Goal: Task Accomplishment & Management: Use online tool/utility

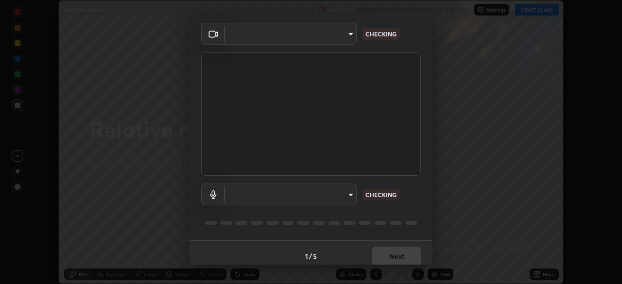
scroll to position [34, 0]
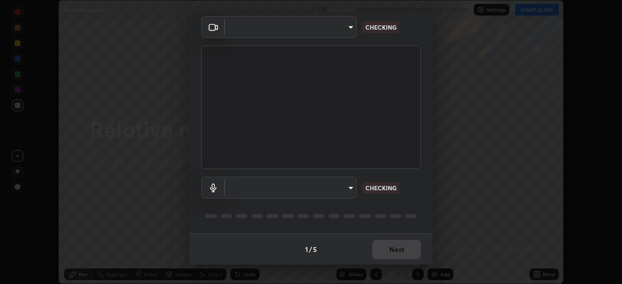
type input "0098613ca96d1cb365b3845fa694b9755ae94ec2d7c0f75973c998bbbf9ace16"
type input "default"
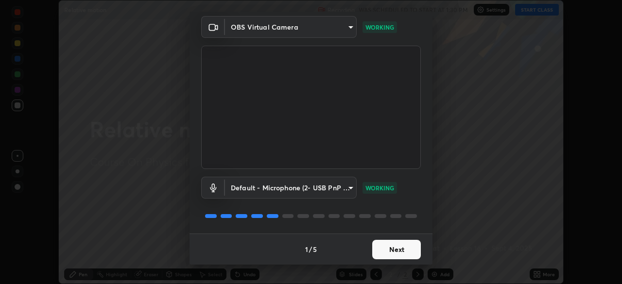
click at [384, 251] on button "Next" at bounding box center [396, 249] width 49 height 19
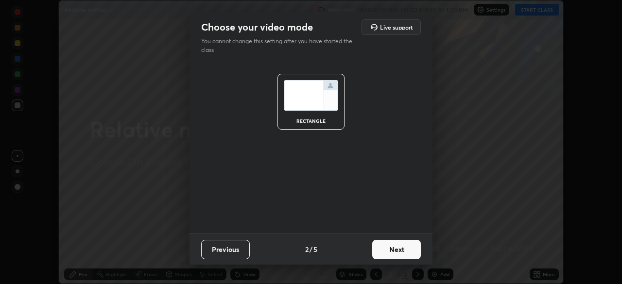
scroll to position [0, 0]
click at [386, 251] on button "Next" at bounding box center [396, 249] width 49 height 19
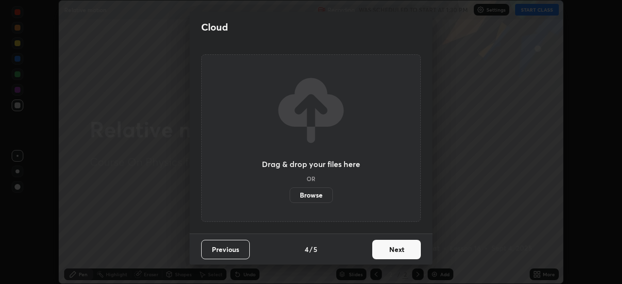
click at [387, 251] on button "Next" at bounding box center [396, 249] width 49 height 19
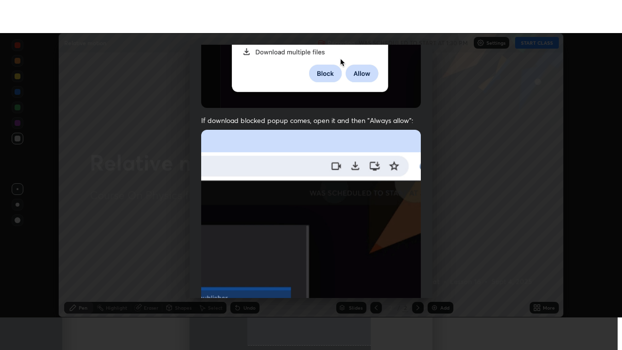
scroll to position [233, 0]
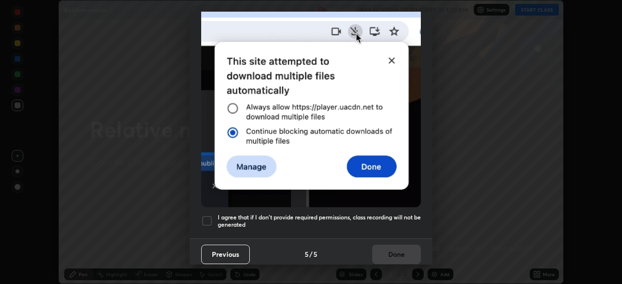
click at [205, 217] on div at bounding box center [207, 221] width 12 height 12
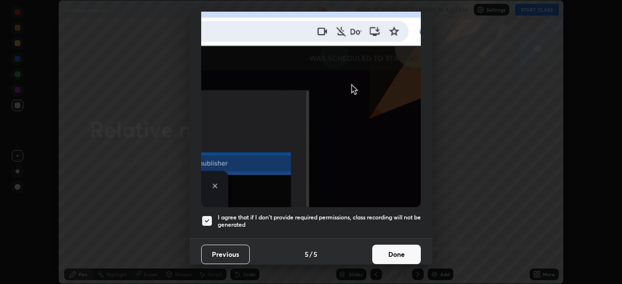
click at [384, 246] on button "Done" at bounding box center [396, 254] width 49 height 19
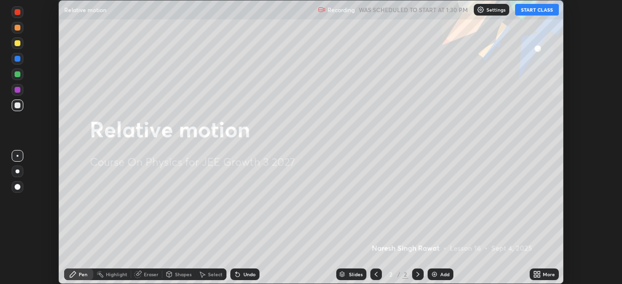
click at [563, 180] on div "Setting up your live class" at bounding box center [311, 142] width 622 height 284
click at [535, 273] on icon at bounding box center [535, 273] width 2 height 2
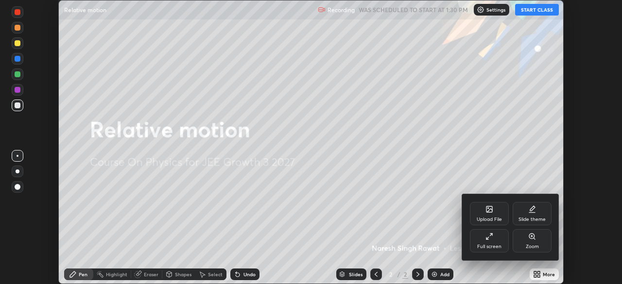
click at [484, 238] on div "Full screen" at bounding box center [489, 240] width 39 height 23
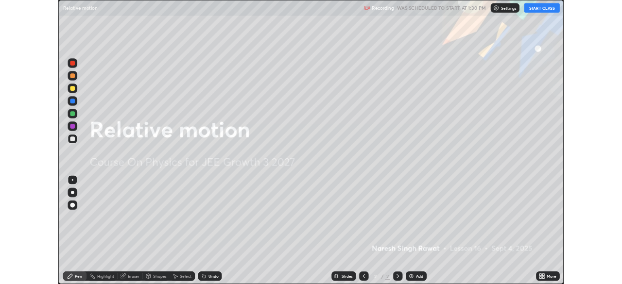
scroll to position [350, 622]
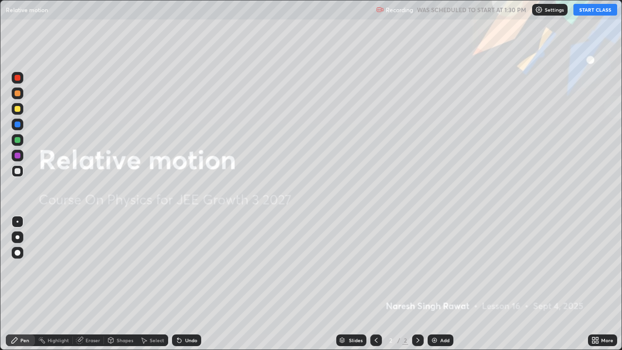
click at [594, 284] on icon at bounding box center [593, 338] width 2 height 2
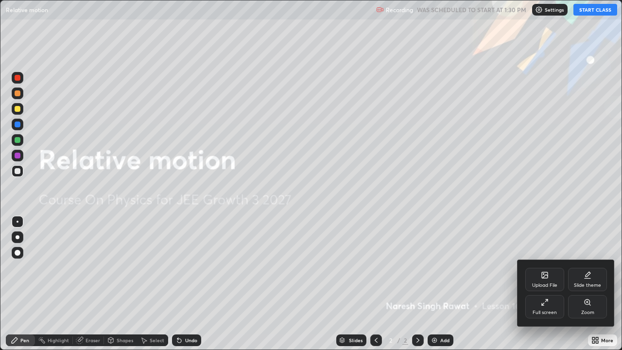
click at [582, 276] on div "Slide theme" at bounding box center [587, 279] width 39 height 23
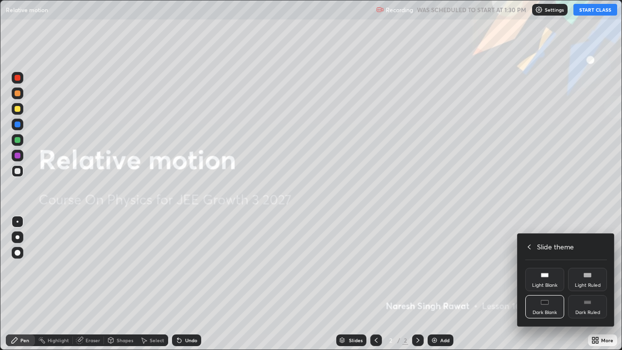
click at [584, 284] on rect at bounding box center [586, 302] width 7 height 4
click at [529, 246] on icon at bounding box center [529, 247] width 8 height 8
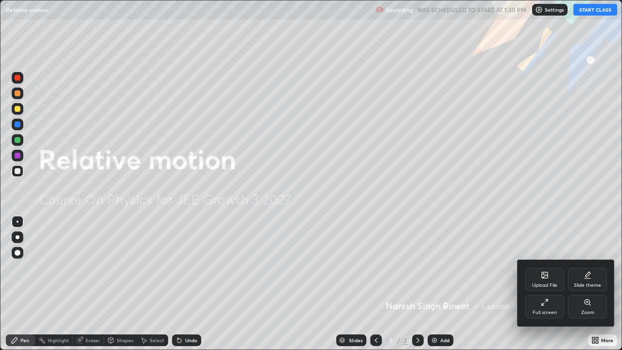
click at [492, 247] on div at bounding box center [311, 175] width 622 height 350
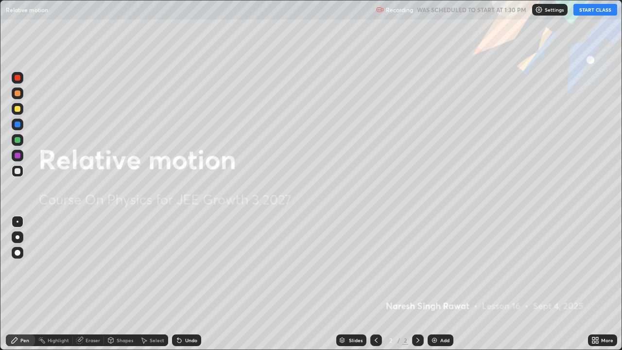
click at [585, 10] on button "START CLASS" at bounding box center [595, 10] width 44 height 12
click at [434, 284] on img at bounding box center [434, 340] width 8 height 8
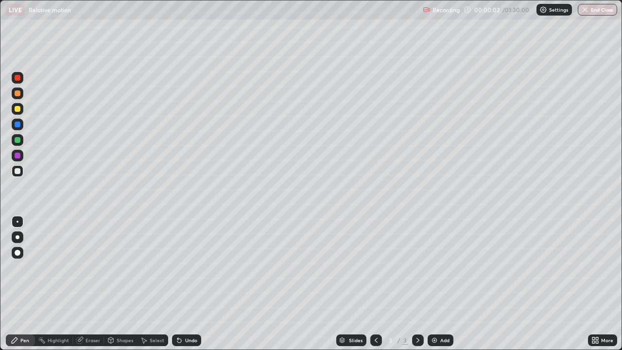
click at [16, 92] on div at bounding box center [18, 93] width 6 height 6
click at [80, 284] on icon at bounding box center [79, 340] width 6 height 6
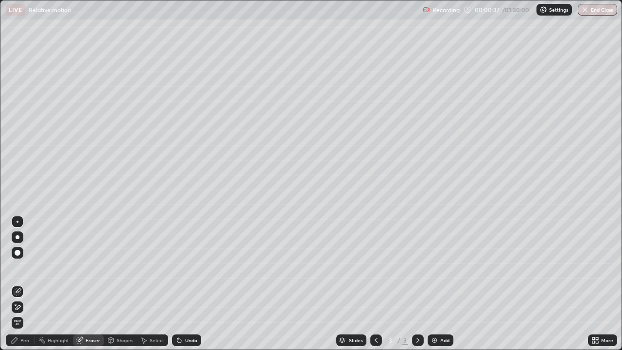
click at [25, 284] on div "Pen" at bounding box center [24, 340] width 9 height 5
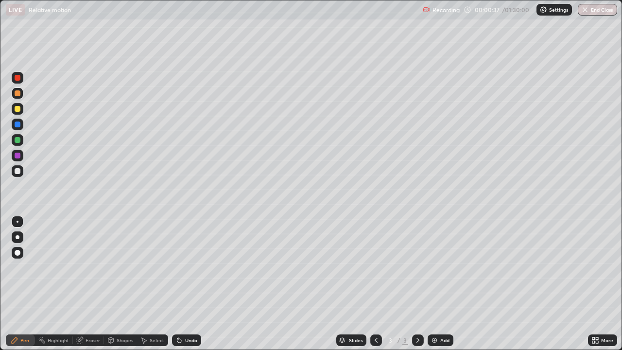
click at [18, 173] on div at bounding box center [18, 171] width 6 height 6
click at [16, 139] on div at bounding box center [18, 140] width 6 height 6
click at [117, 284] on div "Shapes" at bounding box center [125, 340] width 17 height 5
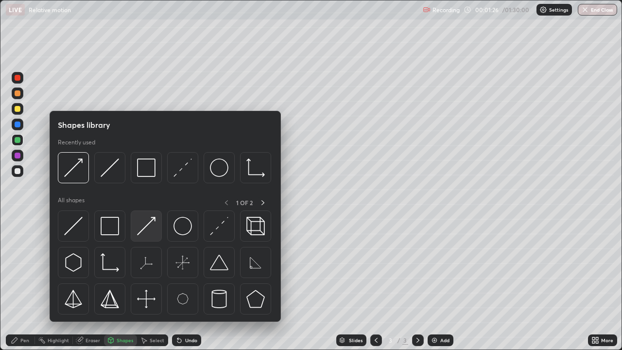
click at [154, 227] on img at bounding box center [146, 226] width 18 height 18
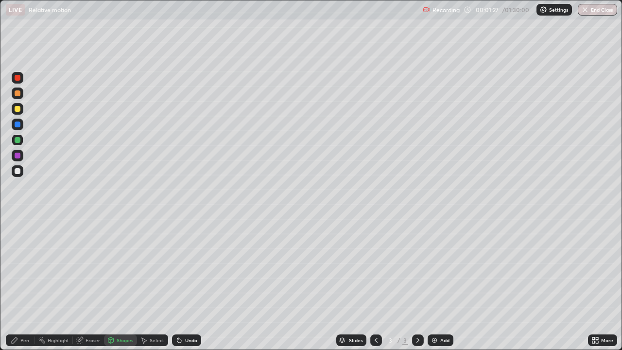
click at [18, 173] on div at bounding box center [18, 171] width 6 height 6
click at [16, 284] on icon at bounding box center [15, 340] width 8 height 8
click at [15, 138] on div at bounding box center [18, 140] width 12 height 12
click at [19, 110] on div at bounding box center [18, 109] width 6 height 6
click at [15, 137] on div at bounding box center [18, 140] width 6 height 6
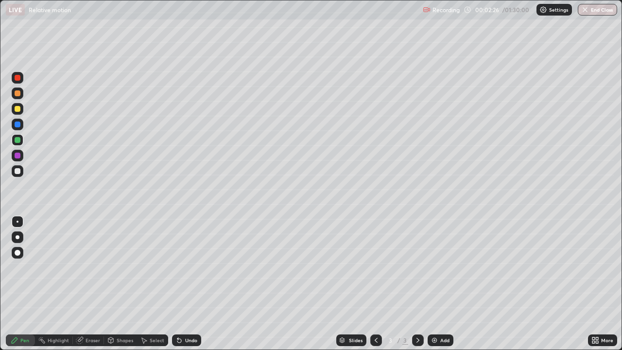
click at [124, 284] on div "Shapes" at bounding box center [125, 340] width 17 height 5
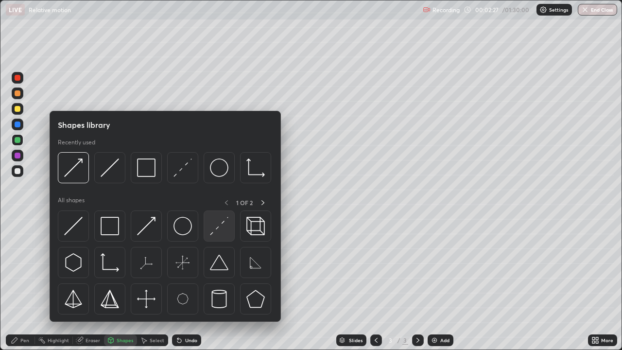
click at [214, 229] on img at bounding box center [219, 226] width 18 height 18
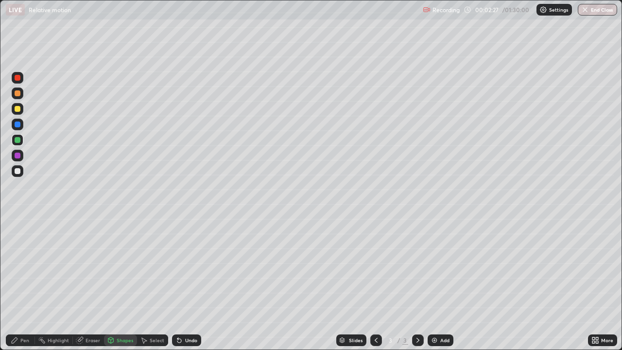
click at [18, 171] on div at bounding box center [18, 171] width 6 height 6
click at [24, 284] on div "Pen" at bounding box center [20, 340] width 29 height 12
click at [18, 93] on div at bounding box center [18, 93] width 6 height 6
click at [417, 284] on icon at bounding box center [418, 340] width 8 height 8
click at [431, 284] on img at bounding box center [434, 340] width 8 height 8
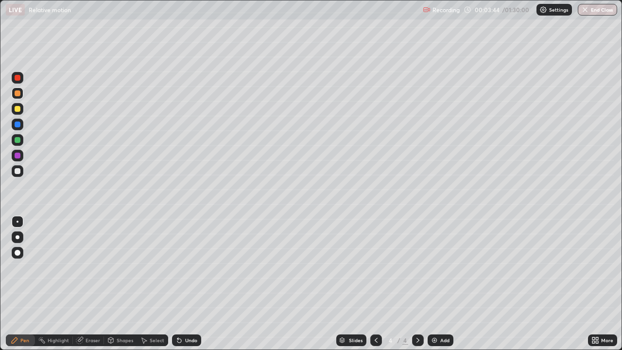
click at [21, 109] on div at bounding box center [18, 109] width 12 height 12
click at [185, 284] on div "Undo" at bounding box center [191, 340] width 12 height 5
click at [127, 284] on div "Shapes" at bounding box center [125, 340] width 17 height 5
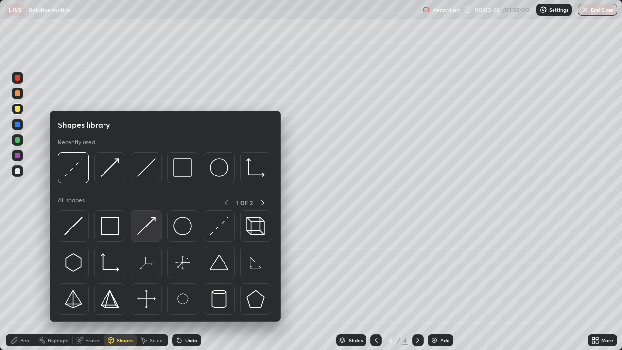
click at [145, 229] on img at bounding box center [146, 226] width 18 height 18
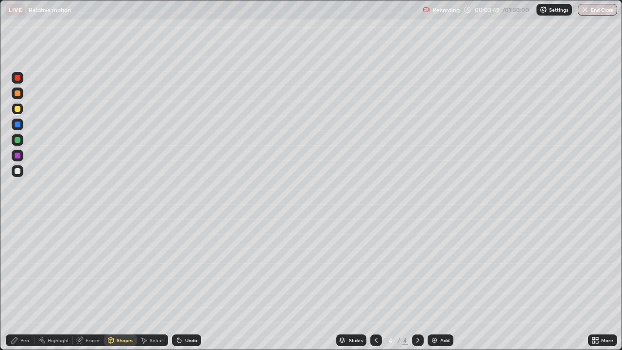
click at [31, 284] on div "Pen" at bounding box center [20, 340] width 29 height 12
click at [16, 173] on div at bounding box center [18, 171] width 6 height 6
click at [190, 284] on div "Undo" at bounding box center [191, 340] width 12 height 5
click at [187, 284] on div "Undo" at bounding box center [191, 340] width 12 height 5
click at [17, 94] on div at bounding box center [18, 93] width 6 height 6
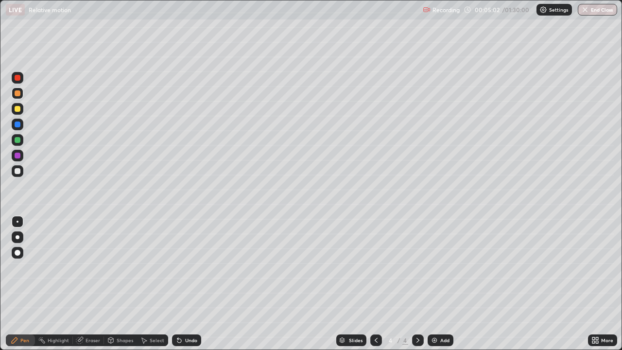
click at [190, 284] on div "Undo" at bounding box center [191, 340] width 12 height 5
click at [115, 284] on div "Shapes" at bounding box center [120, 340] width 33 height 12
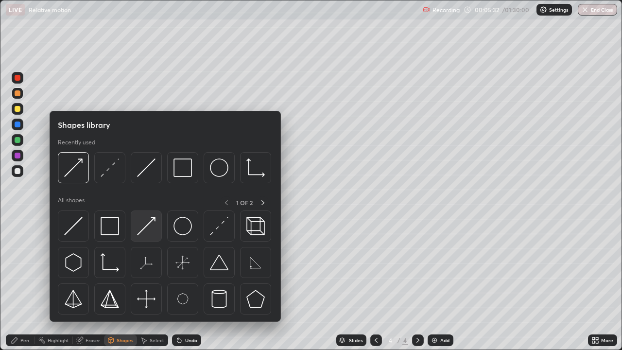
click at [154, 219] on img at bounding box center [146, 226] width 18 height 18
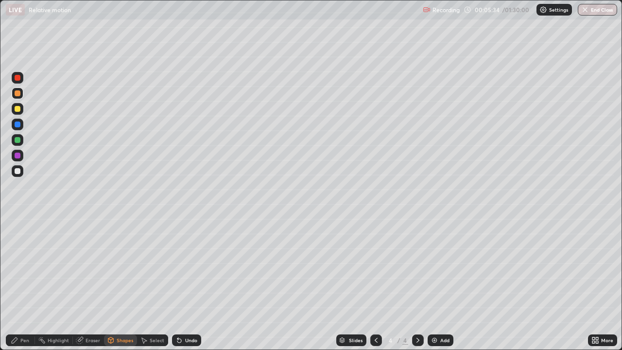
click at [17, 111] on div at bounding box center [18, 109] width 6 height 6
click at [111, 284] on icon at bounding box center [111, 341] width 0 height 3
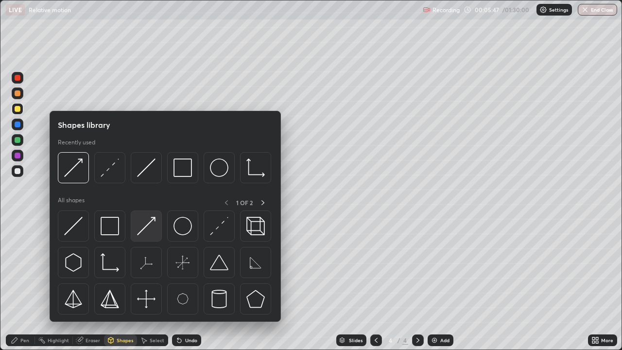
click at [137, 225] on img at bounding box center [146, 226] width 18 height 18
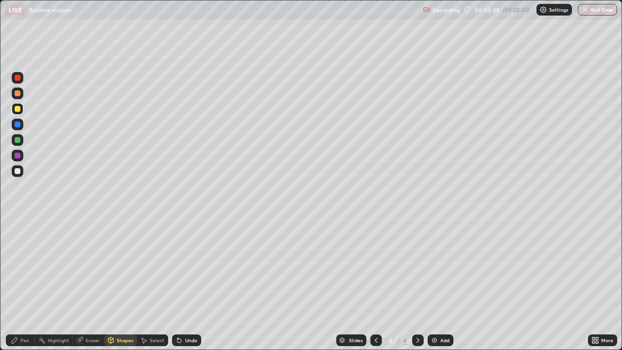
click at [21, 171] on div at bounding box center [18, 171] width 12 height 12
click at [21, 284] on div "Pen" at bounding box center [20, 340] width 29 height 12
click at [19, 139] on div at bounding box center [18, 140] width 6 height 6
click at [124, 284] on div "Shapes" at bounding box center [125, 340] width 17 height 5
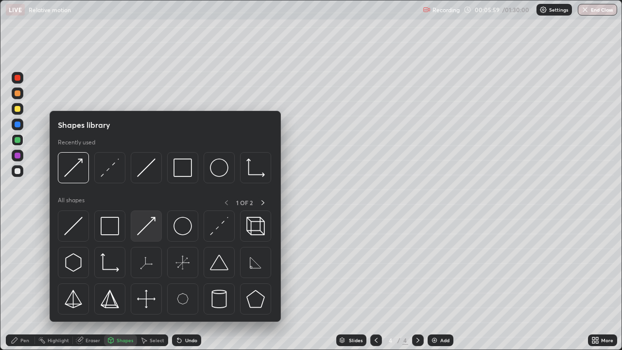
click at [150, 223] on img at bounding box center [146, 226] width 18 height 18
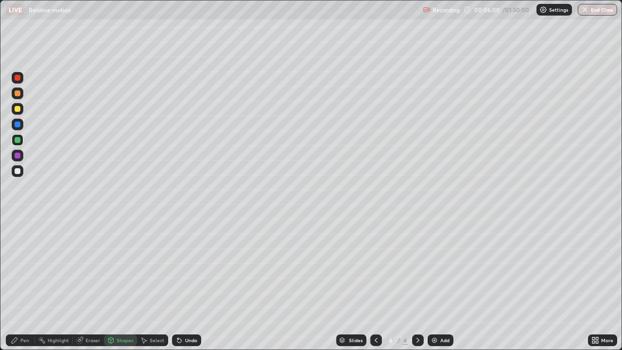
click at [18, 107] on div at bounding box center [18, 109] width 6 height 6
click at [17, 94] on div at bounding box center [18, 93] width 6 height 6
click at [191, 284] on div "Undo" at bounding box center [191, 340] width 12 height 5
click at [20, 284] on div "Pen" at bounding box center [20, 340] width 29 height 12
click at [17, 141] on div at bounding box center [18, 140] width 6 height 6
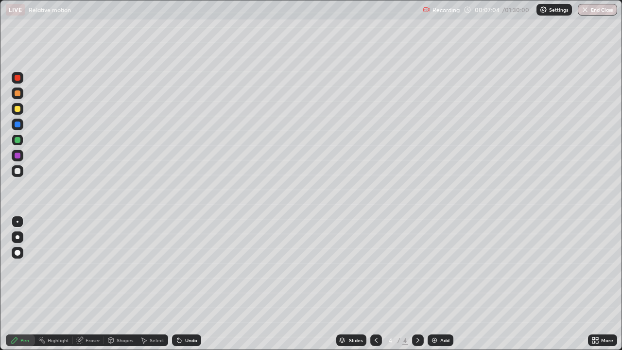
click at [113, 284] on icon at bounding box center [111, 340] width 8 height 8
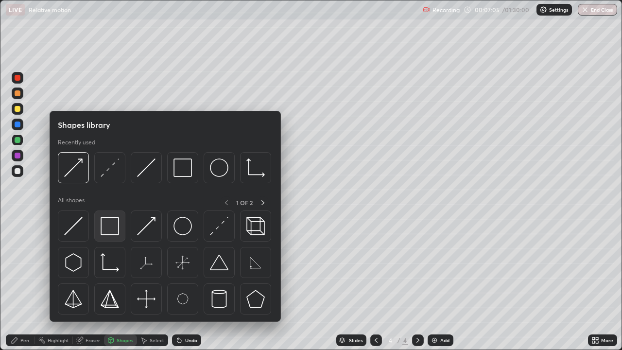
click at [112, 225] on img at bounding box center [110, 226] width 18 height 18
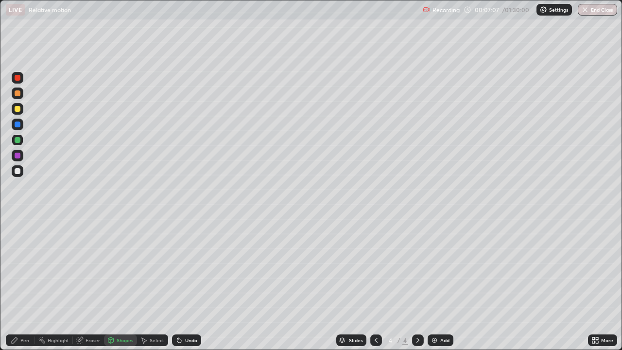
click at [154, 284] on div "Select" at bounding box center [157, 340] width 15 height 5
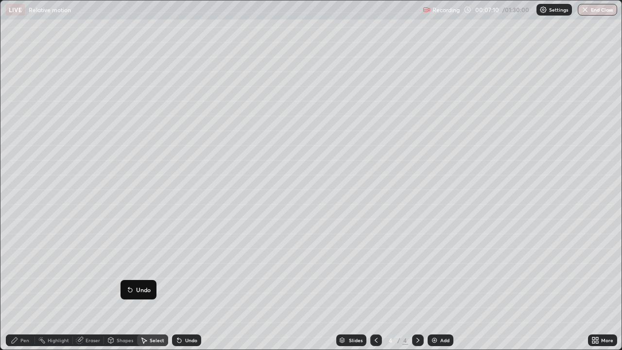
click at [40, 207] on div "0 ° Undo Copy Duplicate Duplicate to new slide Delete" at bounding box center [310, 174] width 621 height 349
click at [84, 284] on div "Eraser" at bounding box center [88, 340] width 31 height 12
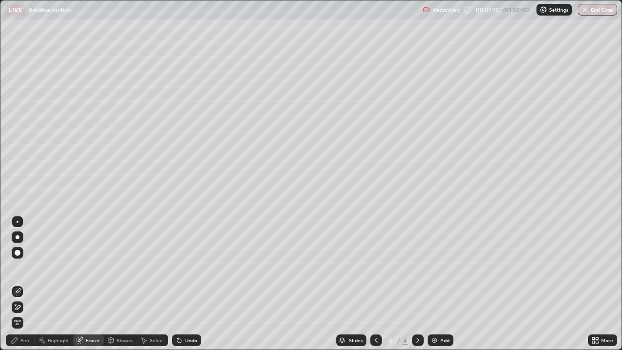
click at [22, 284] on div "Pen" at bounding box center [20, 340] width 29 height 12
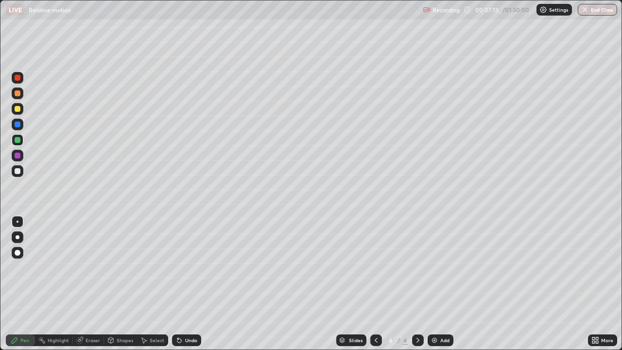
click at [17, 172] on div at bounding box center [18, 171] width 6 height 6
click at [127, 284] on div "Shapes" at bounding box center [120, 340] width 33 height 12
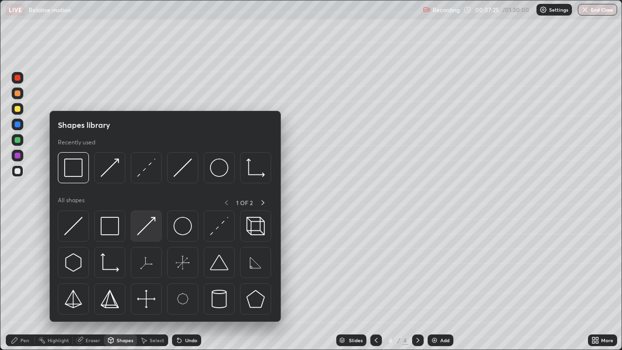
click at [151, 223] on img at bounding box center [146, 226] width 18 height 18
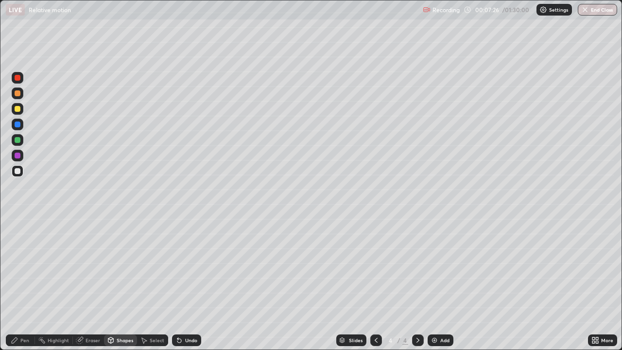
click at [19, 110] on div at bounding box center [18, 109] width 6 height 6
click at [17, 92] on div at bounding box center [18, 93] width 6 height 6
click at [117, 284] on div "Shapes" at bounding box center [125, 340] width 17 height 5
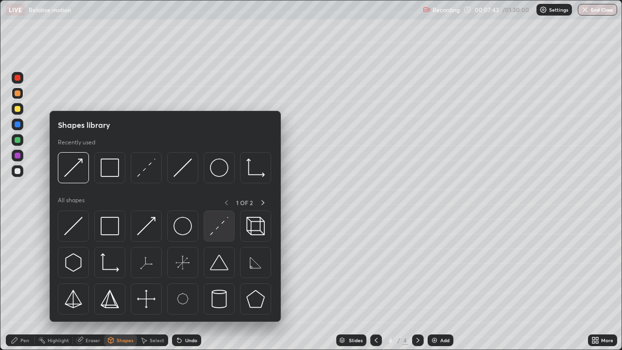
click at [208, 226] on div at bounding box center [219, 225] width 31 height 31
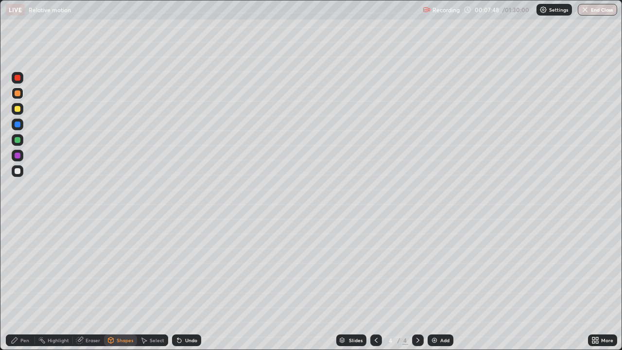
click at [115, 284] on div "Shapes" at bounding box center [120, 340] width 33 height 12
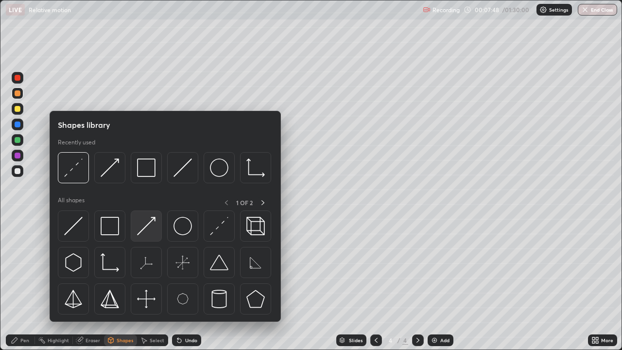
click at [141, 227] on img at bounding box center [146, 226] width 18 height 18
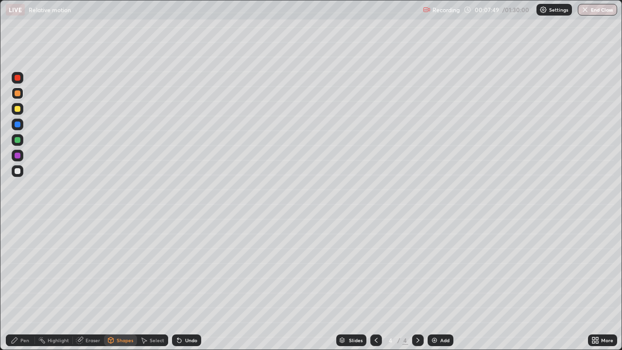
click at [15, 138] on div at bounding box center [18, 140] width 6 height 6
click at [18, 284] on icon at bounding box center [15, 340] width 8 height 8
click at [21, 172] on div at bounding box center [18, 171] width 12 height 12
click at [186, 284] on div "Undo" at bounding box center [186, 340] width 29 height 12
click at [188, 284] on div "Undo" at bounding box center [191, 340] width 12 height 5
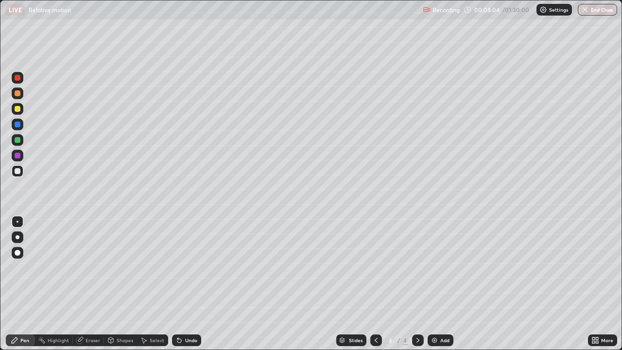
click at [187, 284] on div "Undo" at bounding box center [191, 340] width 12 height 5
click at [186, 284] on div "Undo" at bounding box center [191, 340] width 12 height 5
click at [17, 94] on div at bounding box center [18, 93] width 6 height 6
click at [433, 284] on img at bounding box center [434, 340] width 8 height 8
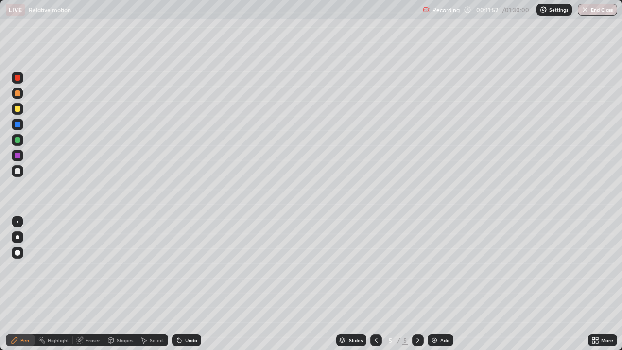
click at [375, 284] on icon at bounding box center [376, 340] width 3 height 5
click at [417, 284] on icon at bounding box center [418, 340] width 8 height 8
click at [375, 284] on icon at bounding box center [376, 340] width 3 height 5
click at [416, 284] on icon at bounding box center [418, 340] width 8 height 8
click at [19, 139] on div at bounding box center [18, 140] width 6 height 6
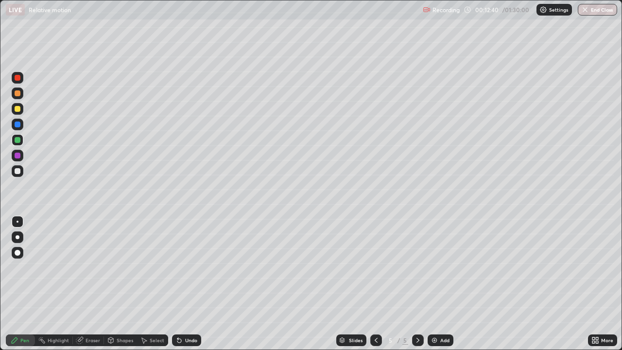
click at [116, 284] on div "Shapes" at bounding box center [120, 340] width 33 height 12
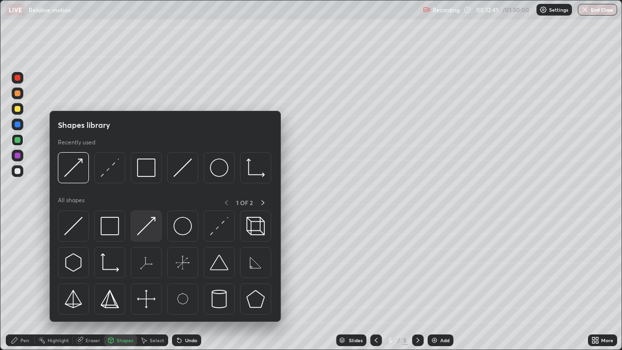
click at [148, 222] on img at bounding box center [146, 226] width 18 height 18
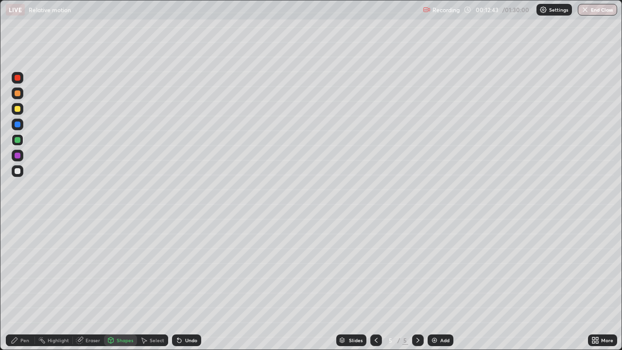
click at [23, 284] on div "Pen" at bounding box center [24, 340] width 9 height 5
click at [17, 175] on div at bounding box center [18, 171] width 12 height 12
click at [16, 107] on div at bounding box center [18, 109] width 6 height 6
click at [119, 284] on div "Shapes" at bounding box center [125, 340] width 17 height 5
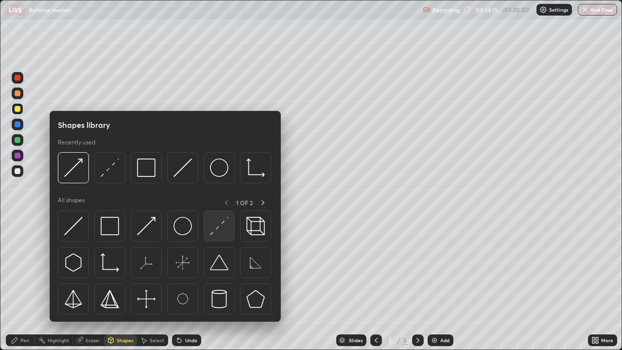
click at [220, 226] on img at bounding box center [219, 226] width 18 height 18
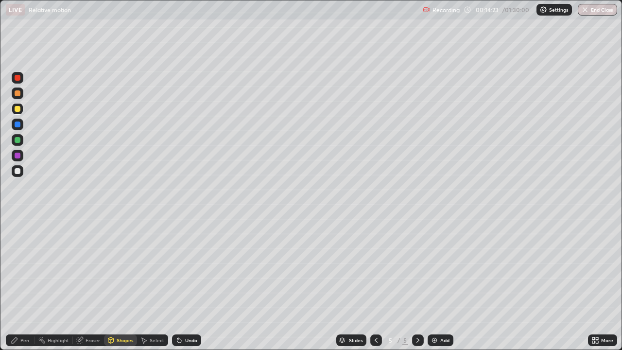
click at [119, 284] on div "Shapes" at bounding box center [125, 340] width 17 height 5
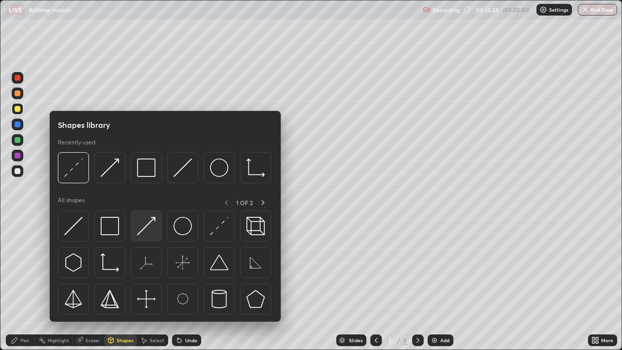
click at [152, 225] on img at bounding box center [146, 226] width 18 height 18
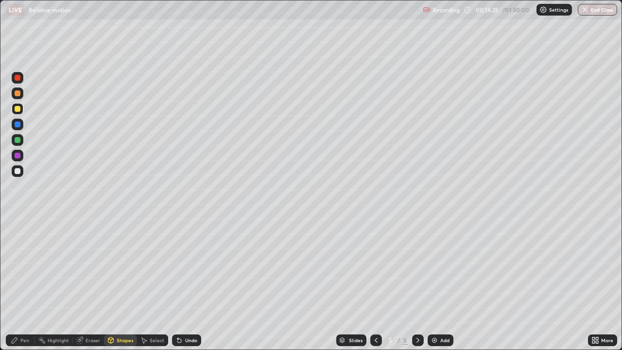
click at [18, 93] on div at bounding box center [18, 93] width 6 height 6
click at [122, 284] on div "Shapes" at bounding box center [125, 340] width 17 height 5
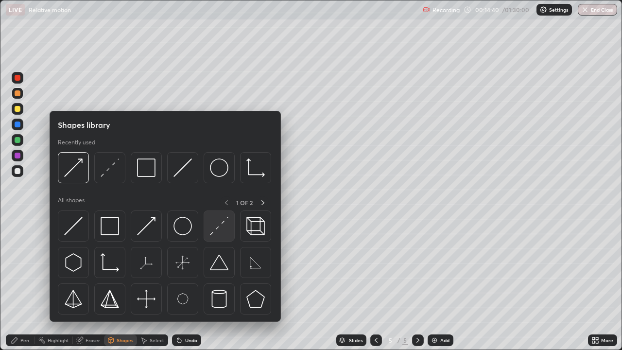
click at [216, 232] on img at bounding box center [219, 226] width 18 height 18
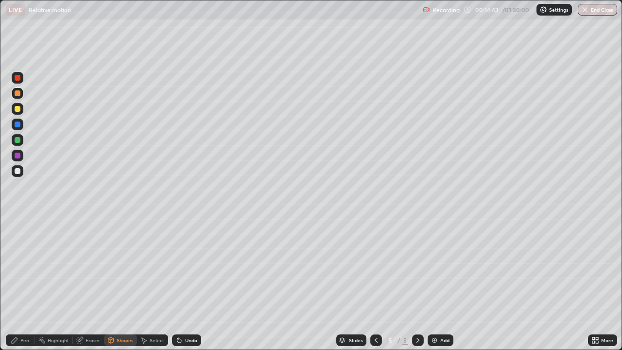
click at [121, 284] on div "Shapes" at bounding box center [125, 340] width 17 height 5
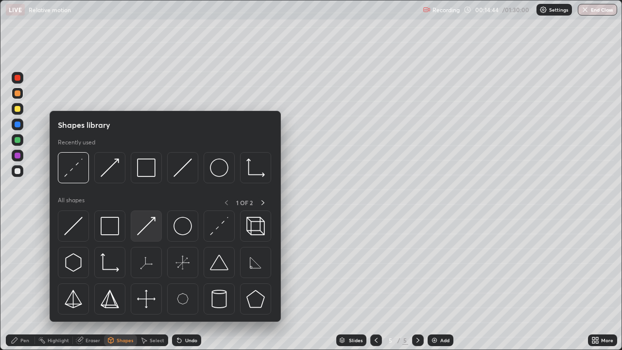
click at [149, 224] on img at bounding box center [146, 226] width 18 height 18
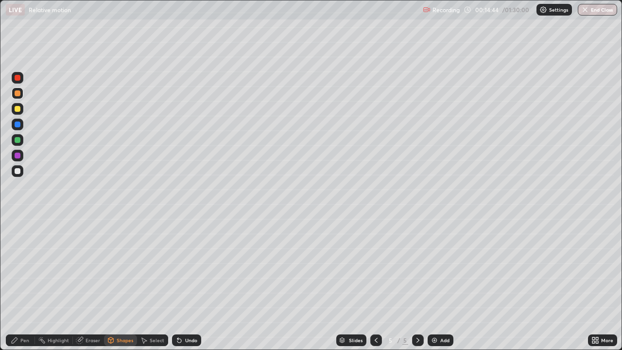
click at [21, 141] on div at bounding box center [18, 140] width 12 height 12
click at [39, 284] on circle at bounding box center [38, 339] width 1 height 1
click at [18, 284] on div "Pen" at bounding box center [20, 340] width 29 height 12
click at [17, 171] on div at bounding box center [18, 171] width 6 height 6
click at [17, 95] on div at bounding box center [18, 93] width 6 height 6
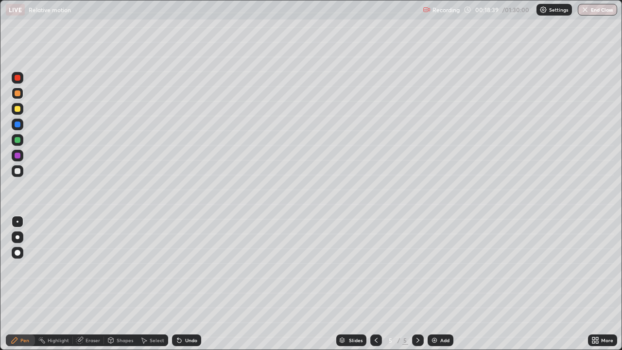
click at [185, 284] on div "Undo" at bounding box center [191, 340] width 12 height 5
click at [430, 284] on img at bounding box center [434, 340] width 8 height 8
click at [117, 284] on div "Shapes" at bounding box center [120, 340] width 33 height 12
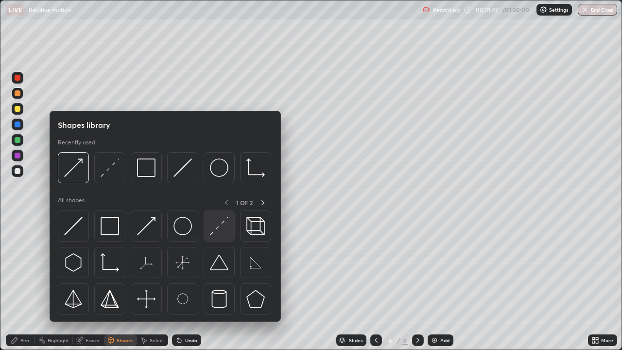
click at [219, 229] on img at bounding box center [219, 226] width 18 height 18
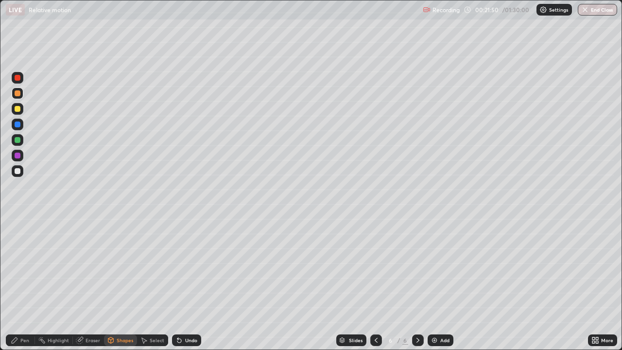
click at [117, 284] on div "Shapes" at bounding box center [125, 340] width 17 height 5
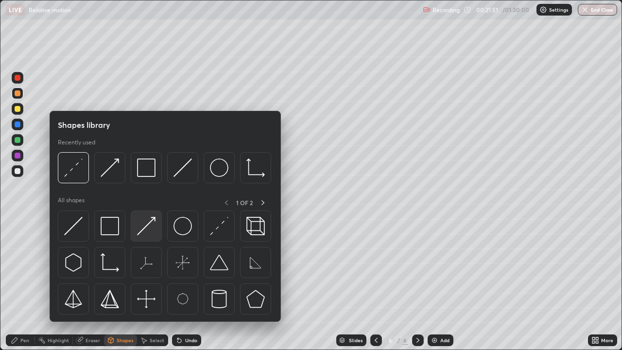
click at [153, 220] on img at bounding box center [146, 226] width 18 height 18
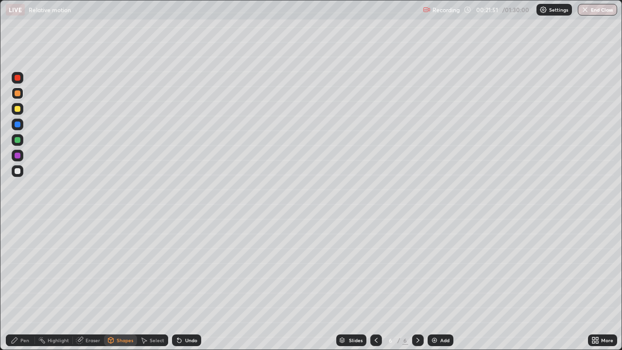
click at [18, 141] on div at bounding box center [18, 140] width 6 height 6
click at [188, 284] on div "Undo" at bounding box center [191, 340] width 12 height 5
click at [188, 284] on div "Undo" at bounding box center [186, 340] width 29 height 12
click at [121, 284] on div "Shapes" at bounding box center [125, 340] width 17 height 5
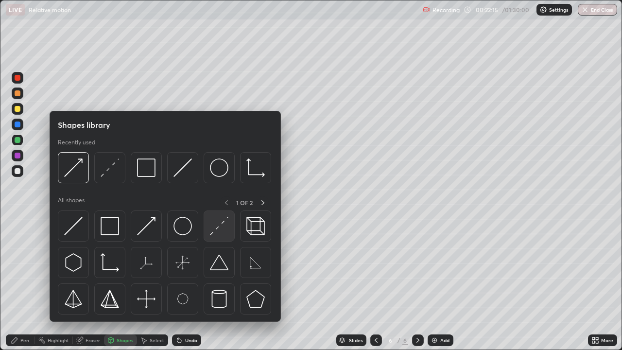
click at [216, 232] on img at bounding box center [219, 226] width 18 height 18
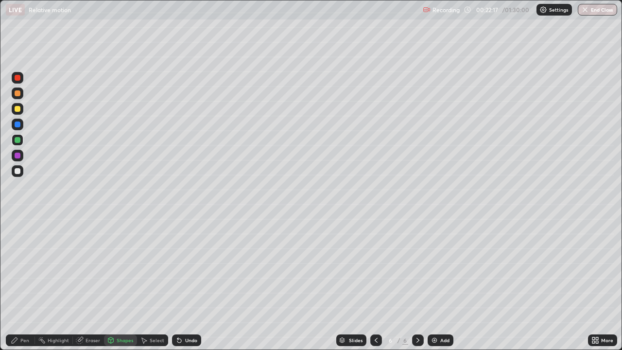
click at [17, 95] on div at bounding box center [18, 93] width 6 height 6
click at [121, 284] on div "Shapes" at bounding box center [125, 340] width 17 height 5
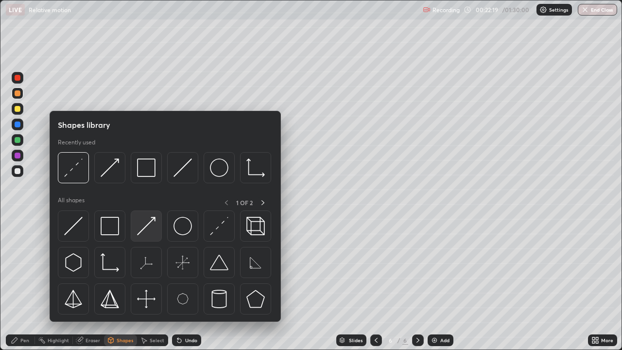
click at [146, 221] on img at bounding box center [146, 226] width 18 height 18
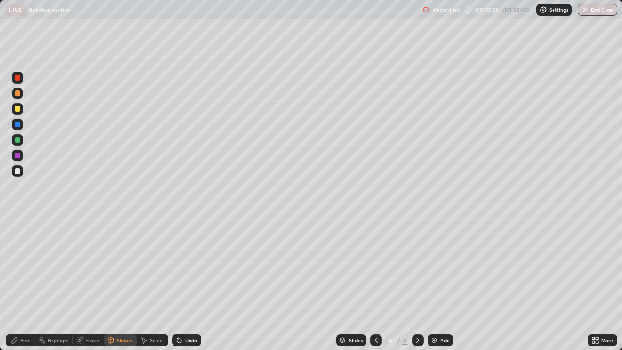
click at [25, 284] on div "Pen" at bounding box center [24, 340] width 9 height 5
click at [18, 284] on icon at bounding box center [15, 340] width 8 height 8
click at [17, 171] on div at bounding box center [18, 171] width 6 height 6
click at [85, 284] on div "Eraser" at bounding box center [88, 340] width 31 height 12
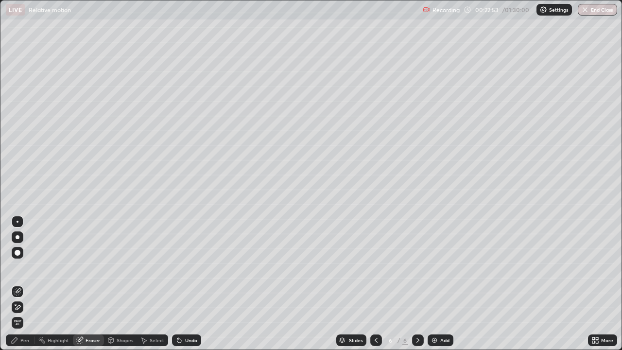
click at [117, 284] on div "Shapes" at bounding box center [125, 340] width 17 height 5
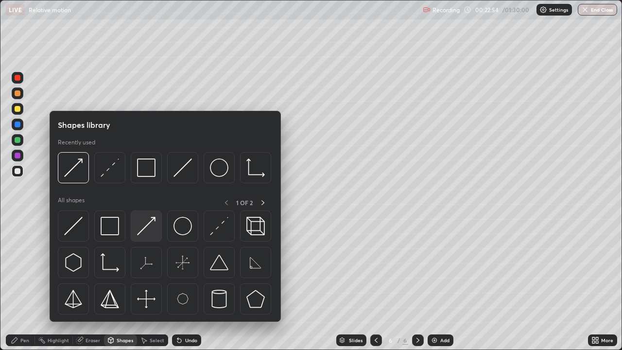
click at [154, 220] on img at bounding box center [146, 226] width 18 height 18
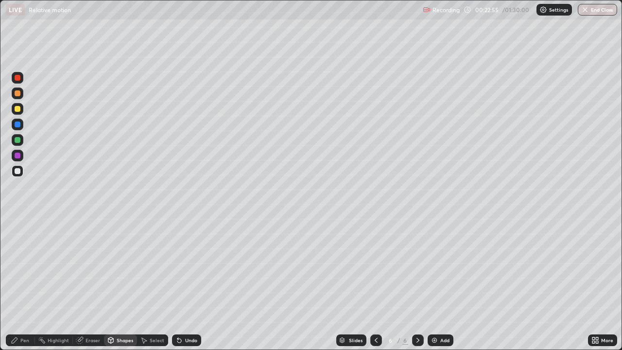
click at [18, 141] on div at bounding box center [18, 140] width 6 height 6
click at [23, 284] on div "Pen" at bounding box center [24, 340] width 9 height 5
click at [22, 170] on div at bounding box center [18, 171] width 12 height 12
click at [185, 284] on div "Undo" at bounding box center [191, 340] width 12 height 5
click at [85, 284] on div "Eraser" at bounding box center [88, 340] width 31 height 12
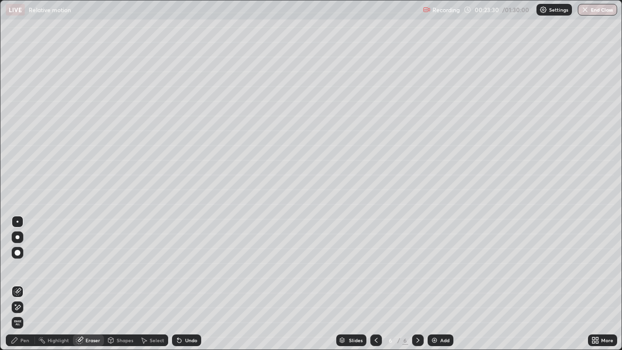
click at [20, 284] on div "Pen" at bounding box center [24, 340] width 9 height 5
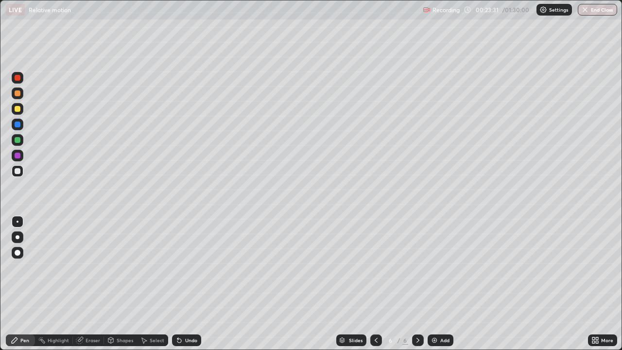
click at [13, 142] on div at bounding box center [18, 140] width 12 height 12
click at [86, 284] on div "Eraser" at bounding box center [88, 340] width 31 height 12
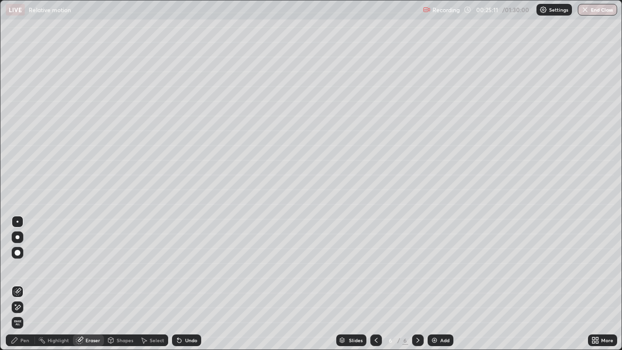
click at [152, 284] on div "Select" at bounding box center [157, 340] width 15 height 5
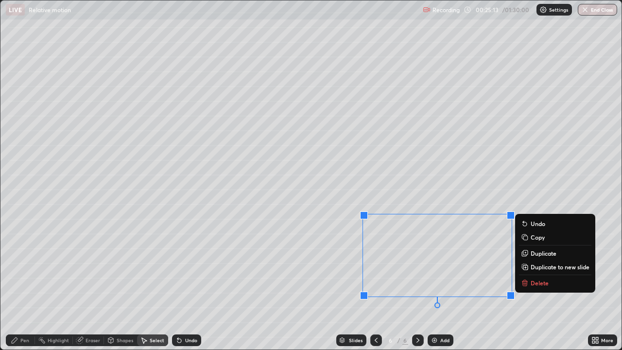
click at [537, 283] on p "Delete" at bounding box center [539, 283] width 18 height 8
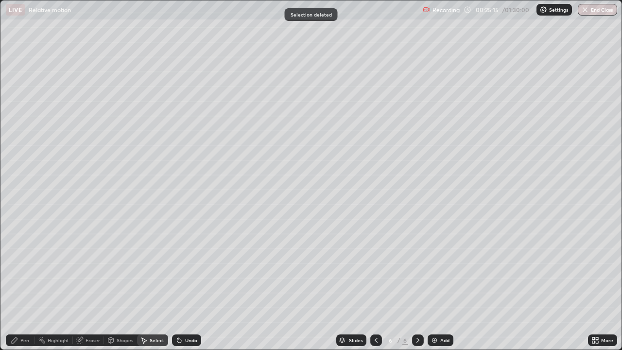
click at [23, 284] on div "Pen" at bounding box center [24, 340] width 9 height 5
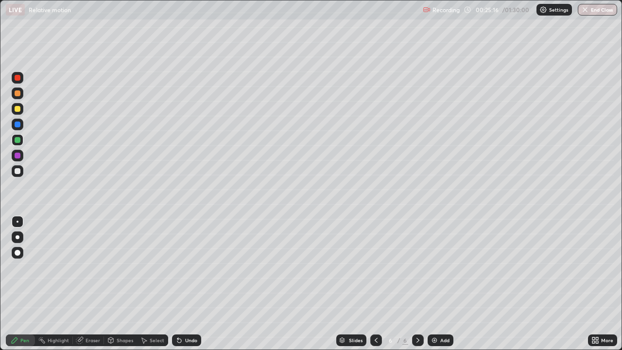
click at [18, 96] on div at bounding box center [18, 93] width 6 height 6
click at [375, 284] on icon at bounding box center [376, 340] width 8 height 8
click at [414, 284] on icon at bounding box center [418, 340] width 8 height 8
click at [415, 284] on icon at bounding box center [418, 340] width 8 height 8
click at [434, 284] on img at bounding box center [434, 340] width 8 height 8
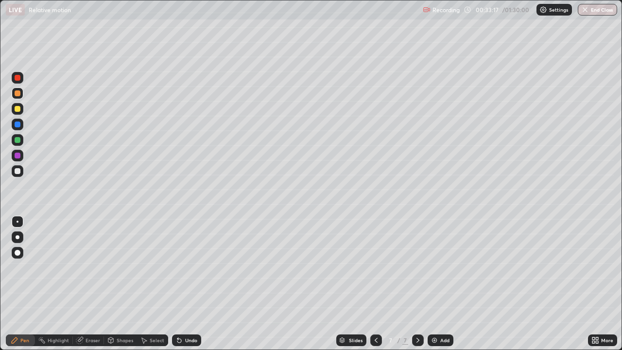
click at [113, 284] on icon at bounding box center [111, 340] width 8 height 8
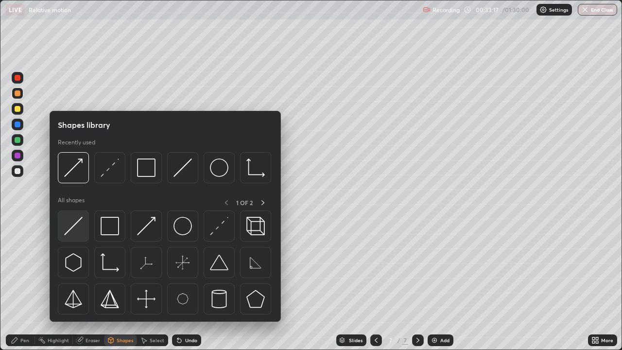
click at [69, 228] on img at bounding box center [73, 226] width 18 height 18
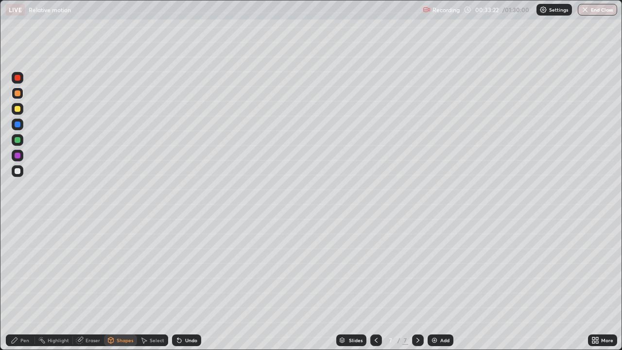
click at [25, 284] on div "Pen" at bounding box center [24, 340] width 9 height 5
click at [15, 172] on div at bounding box center [18, 171] width 6 height 6
click at [188, 284] on div "Undo" at bounding box center [186, 340] width 29 height 12
click at [188, 284] on div "Undo" at bounding box center [191, 340] width 12 height 5
click at [189, 284] on div "Undo" at bounding box center [191, 340] width 12 height 5
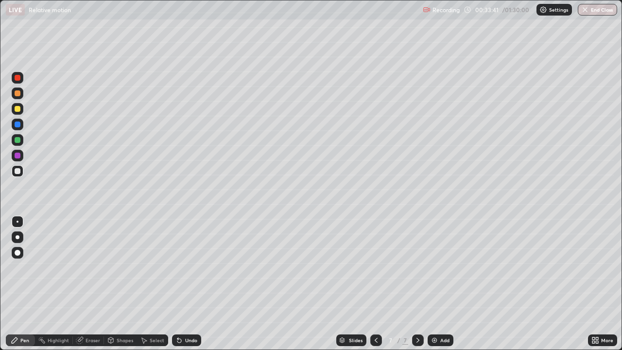
click at [121, 284] on div "Shapes" at bounding box center [125, 340] width 17 height 5
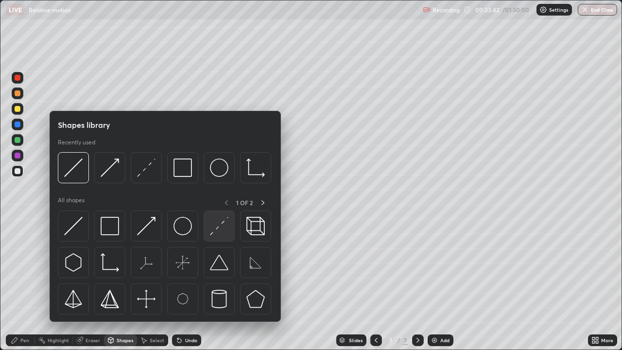
click at [222, 227] on img at bounding box center [219, 226] width 18 height 18
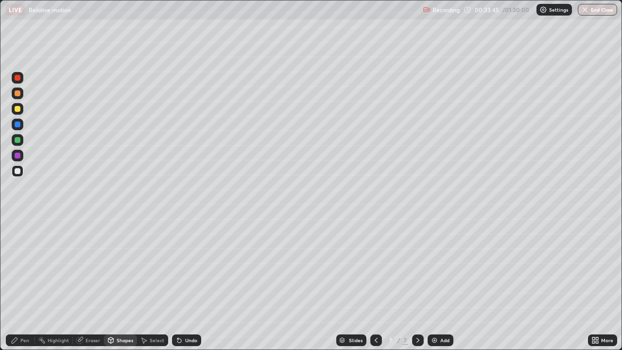
click at [120, 284] on div "Shapes" at bounding box center [125, 340] width 17 height 5
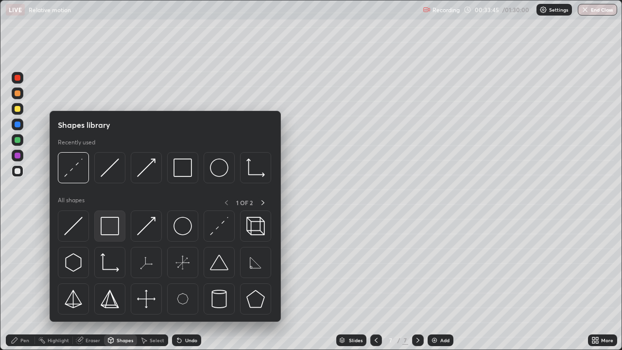
click at [107, 222] on img at bounding box center [110, 226] width 18 height 18
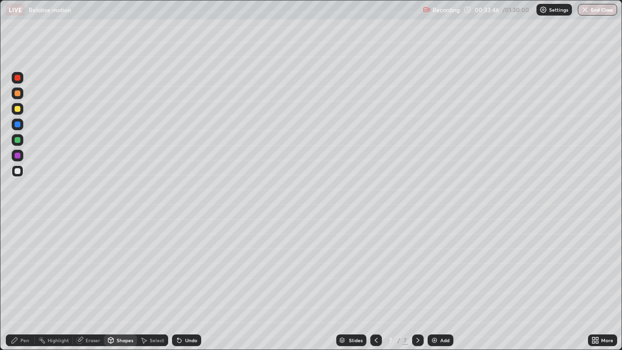
click at [130, 284] on div "Shapes" at bounding box center [120, 340] width 33 height 12
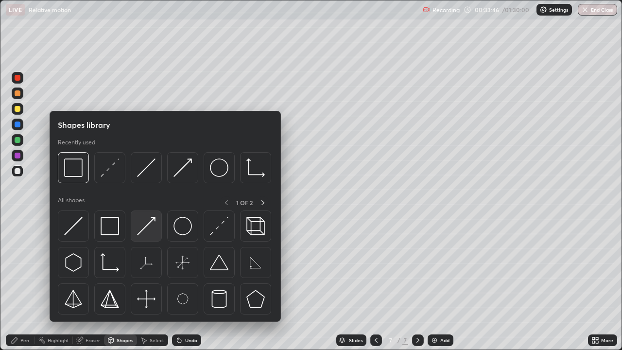
click at [156, 219] on div at bounding box center [146, 225] width 31 height 31
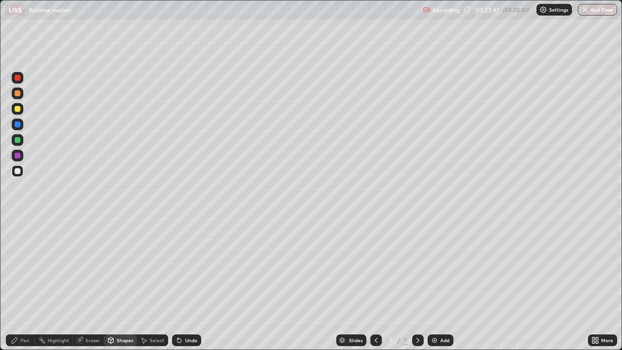
click at [17, 108] on div at bounding box center [18, 109] width 6 height 6
click at [22, 284] on div "Pen" at bounding box center [24, 340] width 9 height 5
click at [17, 171] on div at bounding box center [18, 171] width 6 height 6
click at [115, 284] on div "Shapes" at bounding box center [120, 340] width 33 height 12
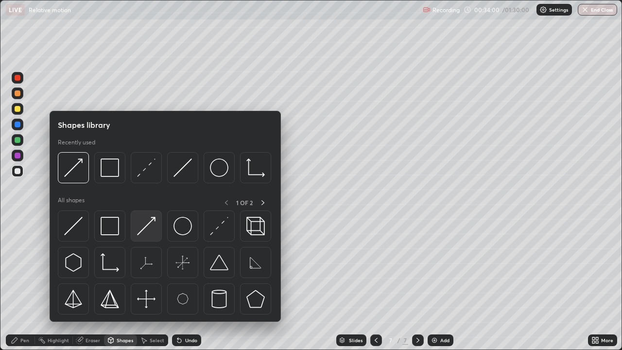
click at [152, 225] on img at bounding box center [146, 226] width 18 height 18
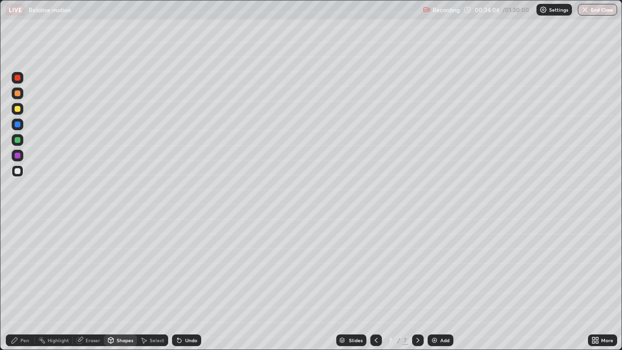
click at [15, 93] on div at bounding box center [18, 93] width 6 height 6
click at [186, 284] on div "Undo" at bounding box center [191, 340] width 12 height 5
click at [25, 284] on div "Pen" at bounding box center [24, 340] width 9 height 5
click at [375, 284] on icon at bounding box center [376, 340] width 8 height 8
click at [417, 284] on icon at bounding box center [418, 340] width 8 height 8
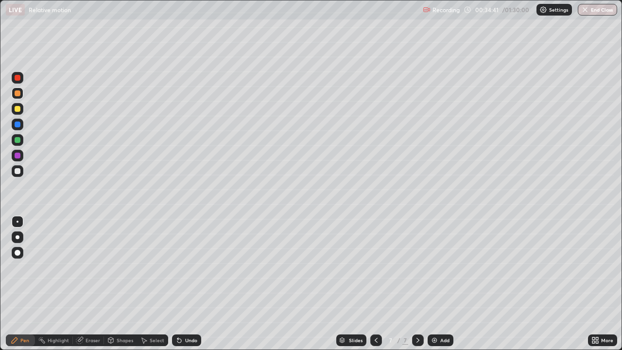
click at [114, 284] on icon at bounding box center [111, 340] width 8 height 8
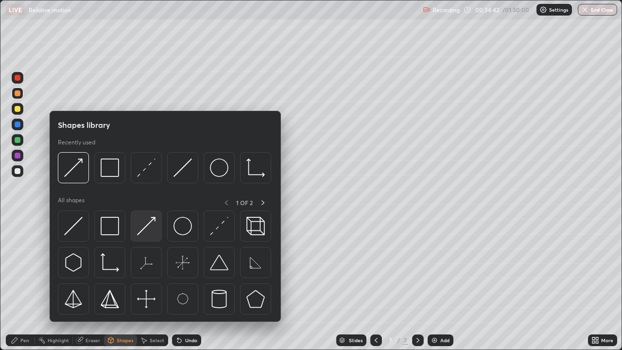
click at [149, 220] on img at bounding box center [146, 226] width 18 height 18
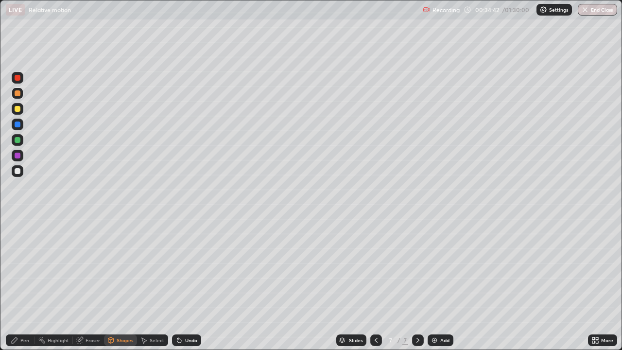
click at [16, 170] on div at bounding box center [18, 171] width 6 height 6
click at [25, 284] on div "Pen" at bounding box center [24, 340] width 9 height 5
click at [20, 92] on div at bounding box center [18, 93] width 6 height 6
click at [119, 284] on div "Shapes" at bounding box center [125, 340] width 17 height 5
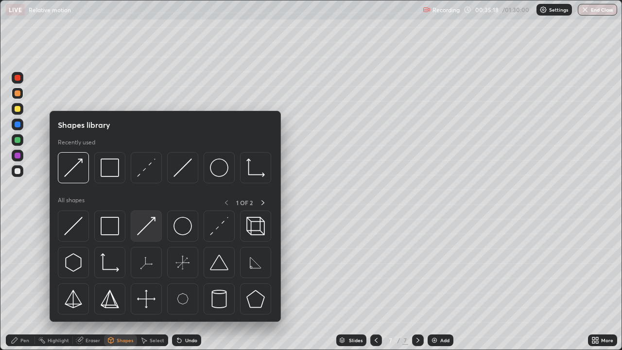
click at [150, 223] on img at bounding box center [146, 226] width 18 height 18
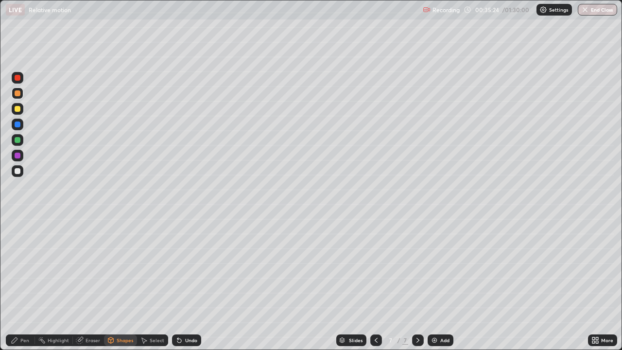
click at [115, 284] on div "Shapes" at bounding box center [120, 340] width 33 height 12
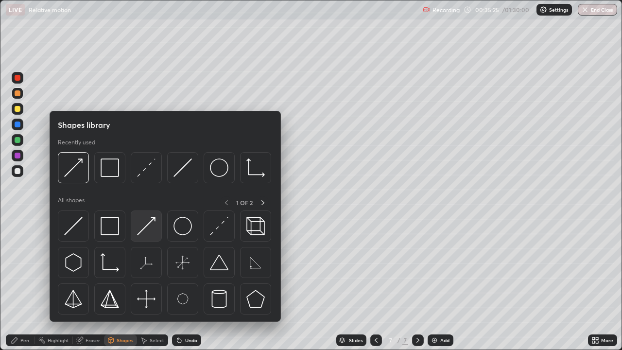
click at [149, 223] on img at bounding box center [146, 226] width 18 height 18
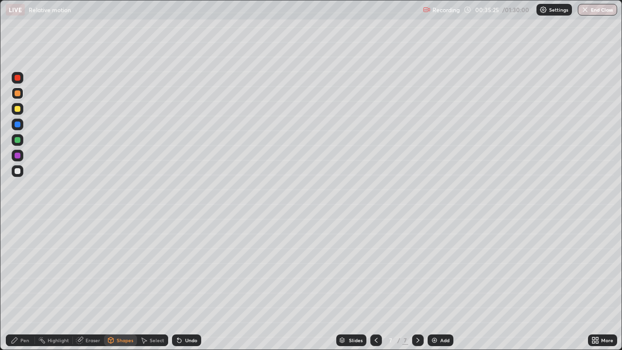
click at [17, 139] on div at bounding box center [18, 140] width 6 height 6
click at [17, 284] on icon at bounding box center [15, 340] width 6 height 6
click at [17, 171] on div at bounding box center [18, 171] width 6 height 6
click at [188, 284] on div "Undo" at bounding box center [191, 340] width 12 height 5
click at [182, 284] on div "Undo" at bounding box center [186, 340] width 29 height 12
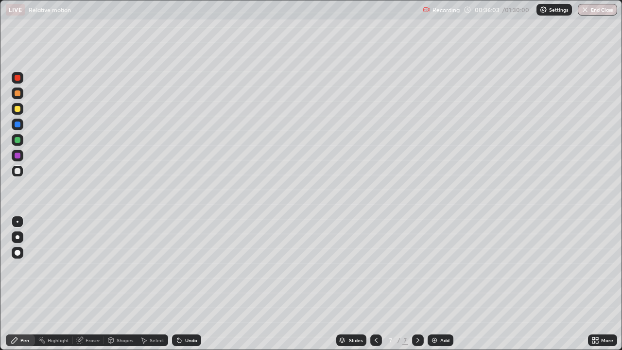
click at [120, 284] on div "Shapes" at bounding box center [120, 340] width 33 height 12
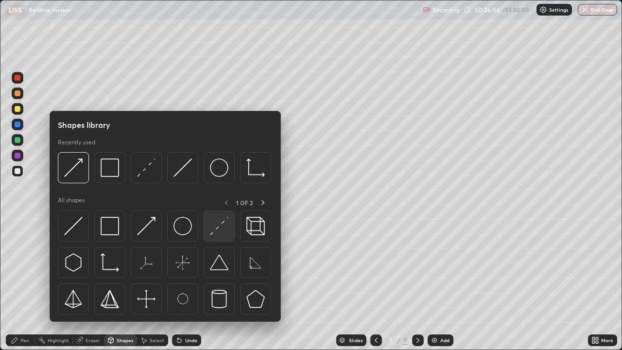
click at [216, 226] on img at bounding box center [219, 226] width 18 height 18
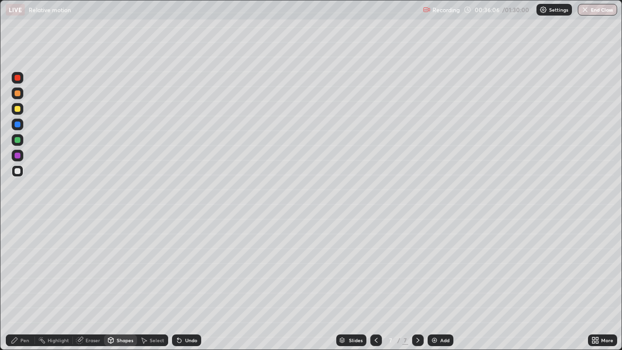
click at [22, 284] on div "Pen" at bounding box center [24, 340] width 9 height 5
click at [15, 94] on div at bounding box center [18, 93] width 6 height 6
click at [114, 284] on div "Shapes" at bounding box center [120, 340] width 33 height 12
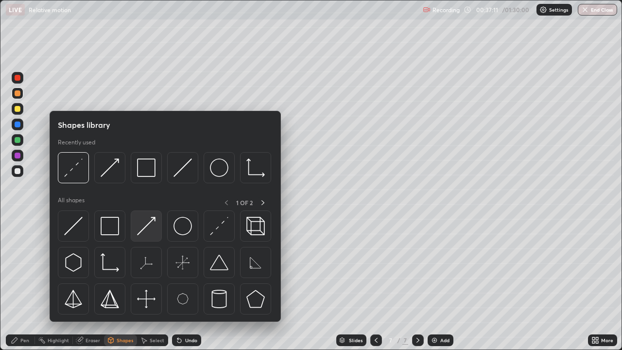
click at [147, 231] on img at bounding box center [146, 226] width 18 height 18
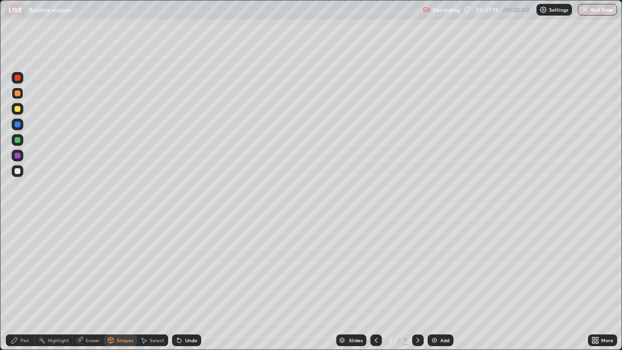
click at [117, 284] on div "Shapes" at bounding box center [125, 340] width 17 height 5
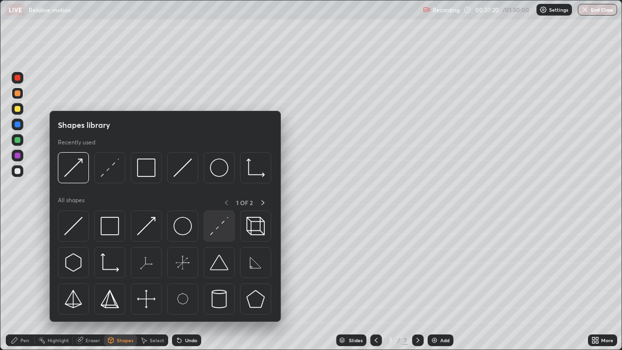
click at [217, 225] on img at bounding box center [219, 226] width 18 height 18
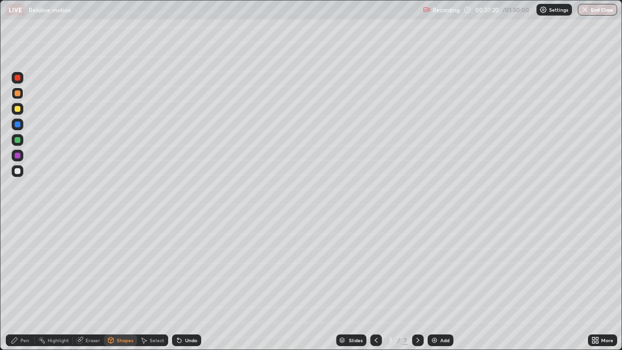
click at [19, 169] on div at bounding box center [18, 171] width 6 height 6
click at [116, 284] on div "Shapes" at bounding box center [120, 340] width 33 height 12
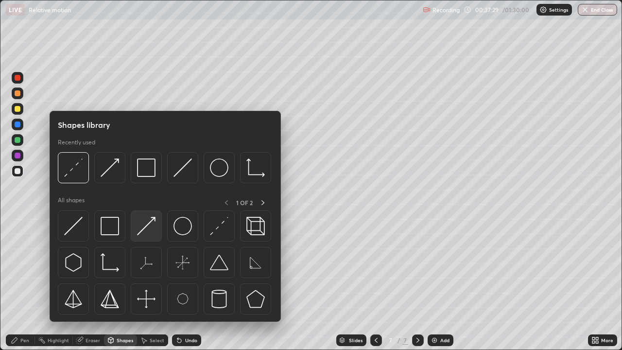
click at [147, 222] on img at bounding box center [146, 226] width 18 height 18
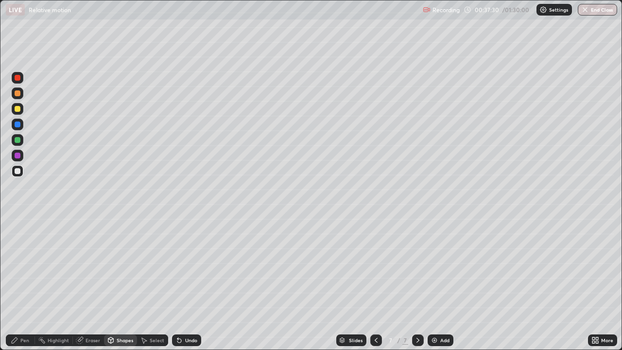
click at [17, 111] on div at bounding box center [18, 109] width 6 height 6
click at [14, 284] on icon at bounding box center [15, 340] width 6 height 6
click at [19, 95] on div at bounding box center [18, 93] width 6 height 6
click at [240, 284] on div "Slides 7 / 7 Add" at bounding box center [394, 339] width 387 height 19
click at [20, 141] on div at bounding box center [18, 140] width 6 height 6
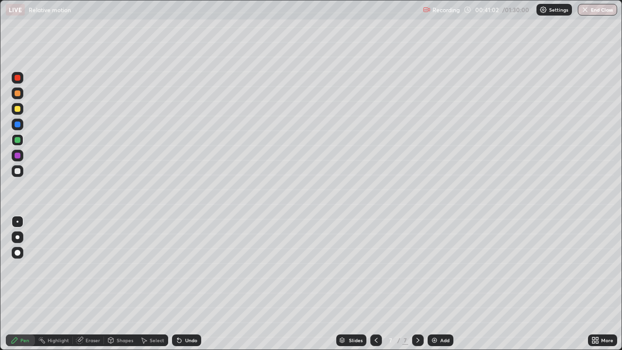
click at [291, 284] on div "Slides 7 / 7 Add" at bounding box center [394, 339] width 387 height 19
click at [188, 284] on div "Undo" at bounding box center [191, 340] width 12 height 5
click at [189, 284] on div "Undo" at bounding box center [191, 340] width 12 height 5
click at [191, 284] on div "Undo" at bounding box center [191, 340] width 12 height 5
click at [17, 92] on div at bounding box center [18, 93] width 6 height 6
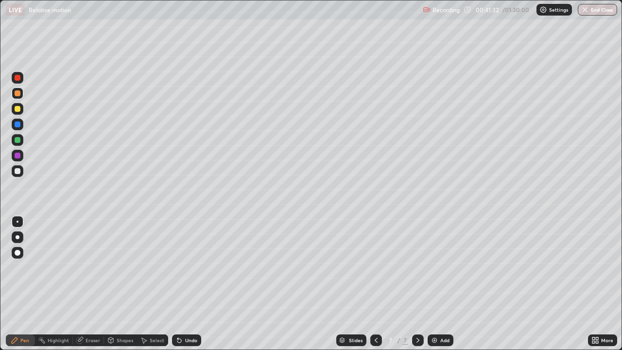
click at [88, 284] on div "Eraser" at bounding box center [92, 340] width 15 height 5
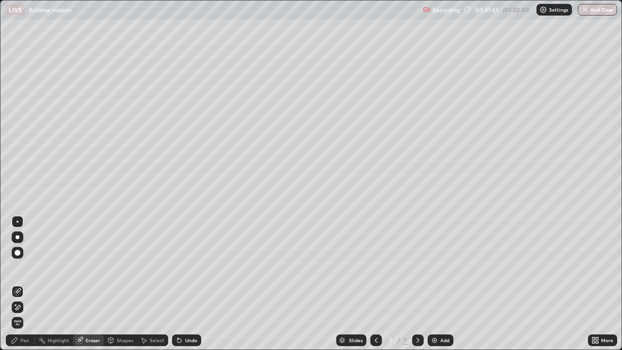
click at [436, 284] on img at bounding box center [434, 340] width 8 height 8
click at [592, 284] on icon at bounding box center [595, 340] width 8 height 8
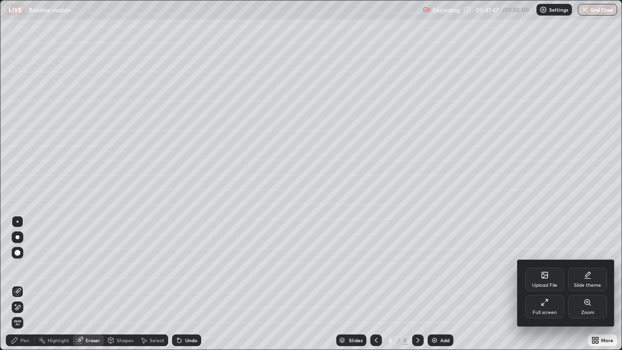
click at [548, 284] on div "Full screen" at bounding box center [544, 306] width 39 height 23
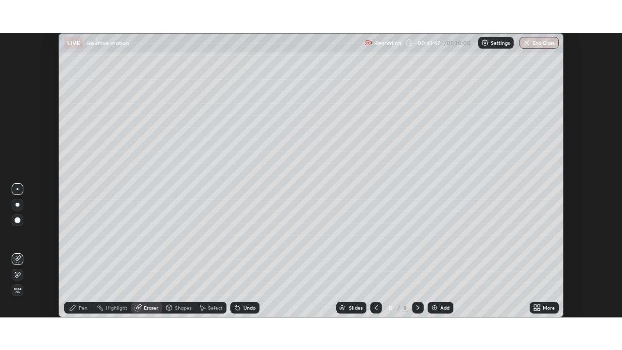
scroll to position [48292, 47955]
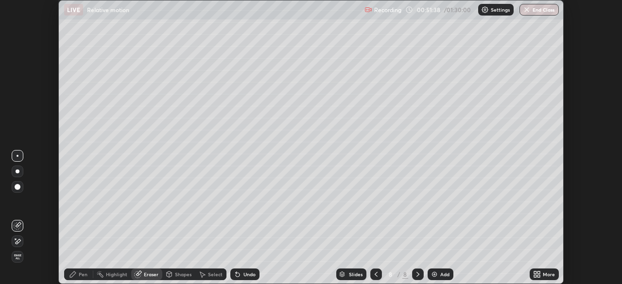
click at [539, 274] on icon at bounding box center [537, 275] width 8 height 8
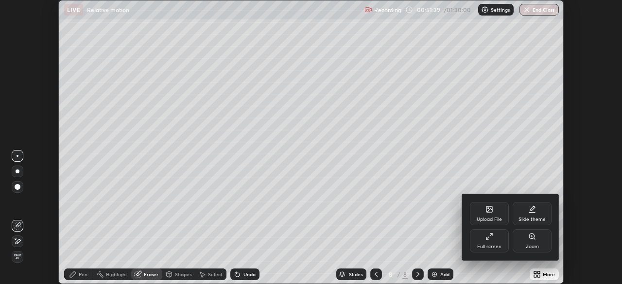
click at [485, 230] on div "Full screen" at bounding box center [489, 240] width 39 height 23
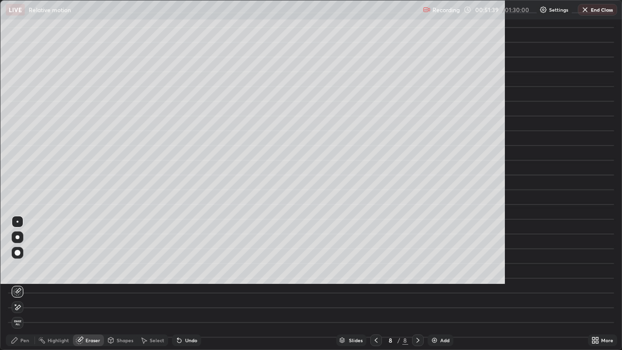
scroll to position [350, 622]
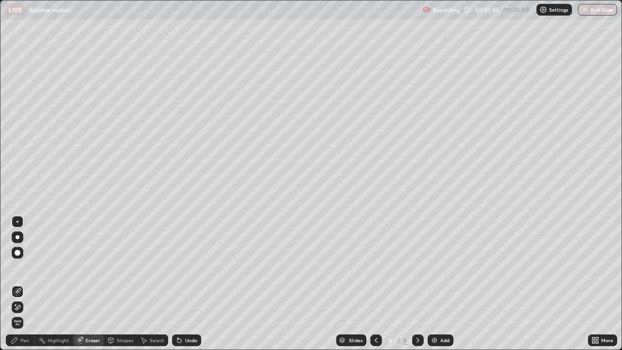
click at [596, 284] on icon at bounding box center [597, 342] width 2 height 2
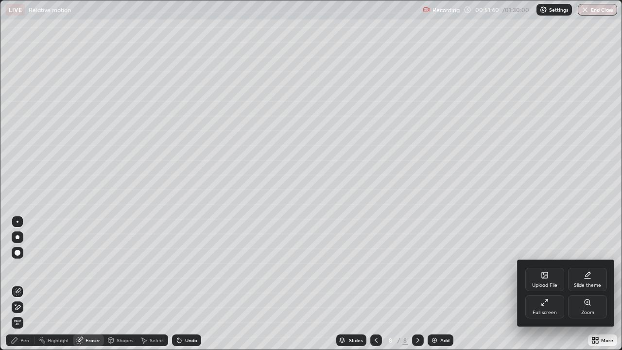
click at [585, 279] on div "Slide theme" at bounding box center [587, 279] width 39 height 23
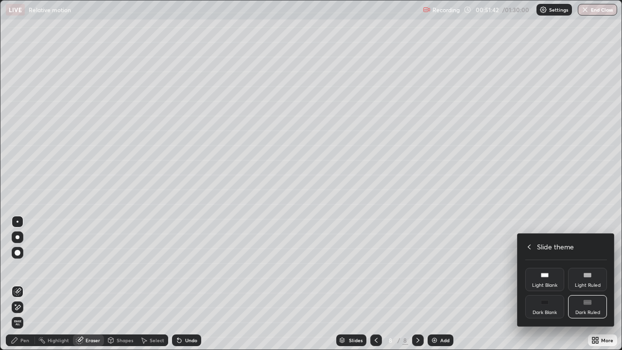
click at [527, 245] on icon at bounding box center [529, 247] width 8 height 8
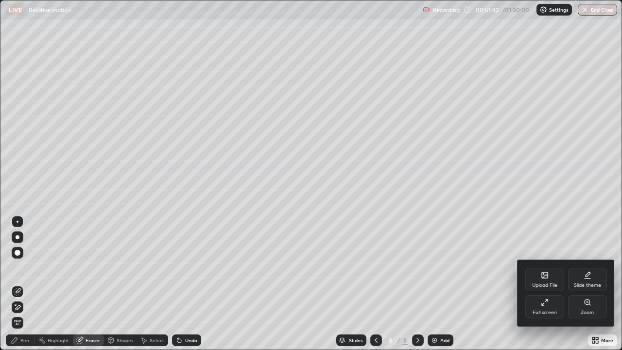
click at [514, 214] on div at bounding box center [311, 175] width 622 height 350
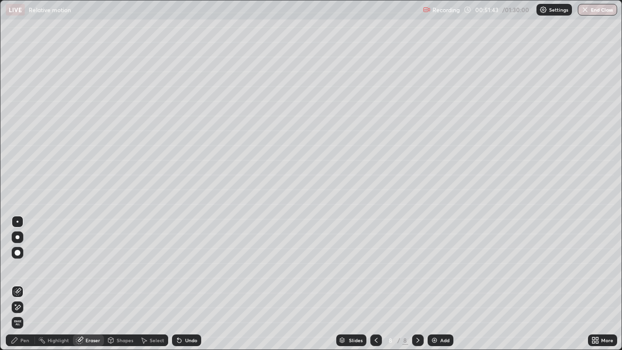
click at [592, 284] on icon at bounding box center [593, 338] width 2 height 2
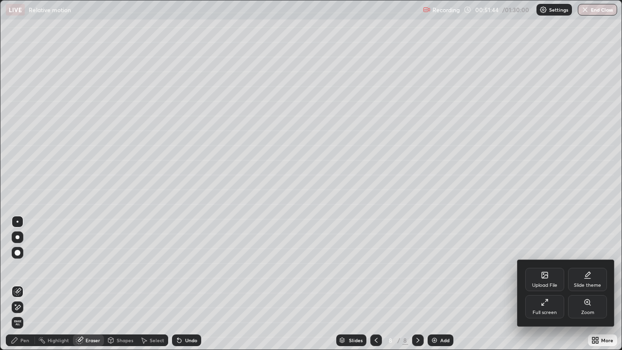
click at [494, 284] on div at bounding box center [311, 175] width 622 height 350
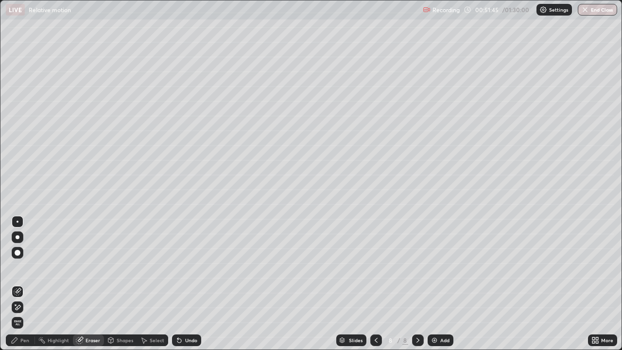
click at [374, 284] on icon at bounding box center [376, 340] width 8 height 8
click at [417, 284] on icon at bounding box center [418, 340] width 8 height 8
click at [17, 284] on icon at bounding box center [15, 340] width 8 height 8
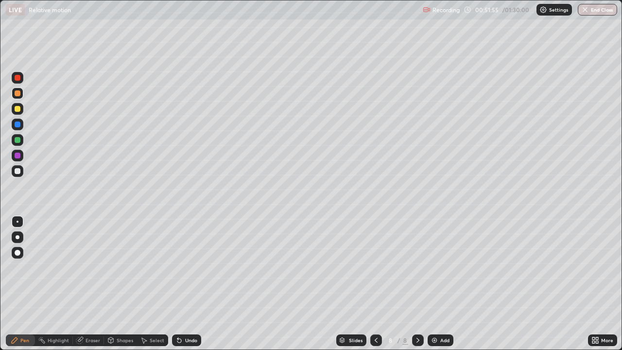
click at [17, 135] on div at bounding box center [18, 140] width 12 height 12
click at [189, 284] on div "Undo" at bounding box center [191, 340] width 12 height 5
click at [115, 284] on div "Shapes" at bounding box center [120, 340] width 33 height 12
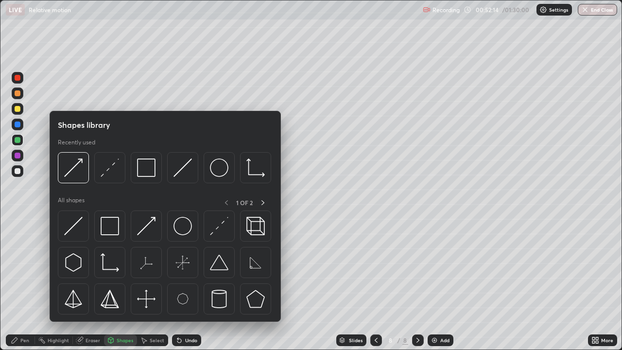
click at [24, 284] on div "Pen" at bounding box center [20, 340] width 29 height 12
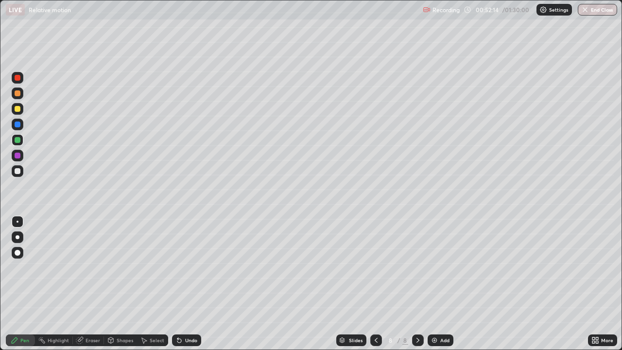
click at [15, 172] on div at bounding box center [18, 171] width 6 height 6
click at [185, 284] on div "Undo" at bounding box center [191, 340] width 12 height 5
click at [183, 284] on div "Undo" at bounding box center [186, 340] width 29 height 12
click at [185, 284] on div "Undo" at bounding box center [191, 340] width 12 height 5
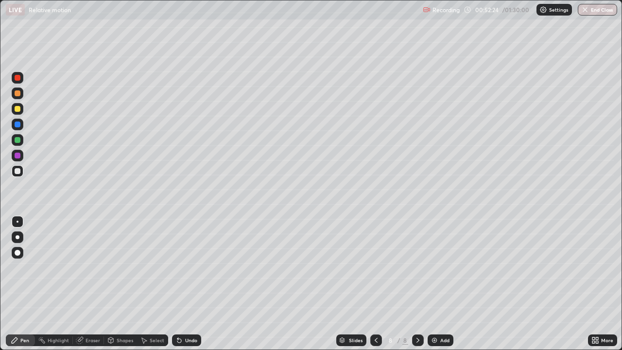
click at [185, 284] on div "Undo" at bounding box center [191, 340] width 12 height 5
click at [187, 284] on div "Undo" at bounding box center [191, 340] width 12 height 5
click at [188, 284] on div "Undo" at bounding box center [191, 340] width 12 height 5
click at [117, 284] on div "Shapes" at bounding box center [125, 340] width 17 height 5
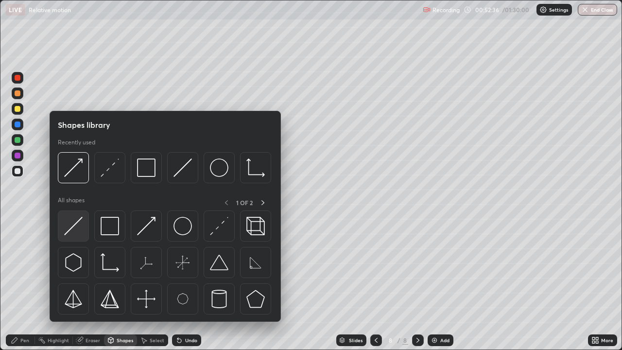
click at [76, 222] on img at bounding box center [73, 226] width 18 height 18
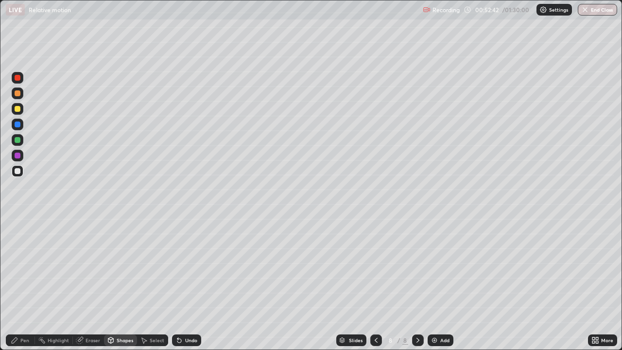
click at [126, 284] on div "Shapes" at bounding box center [125, 340] width 17 height 5
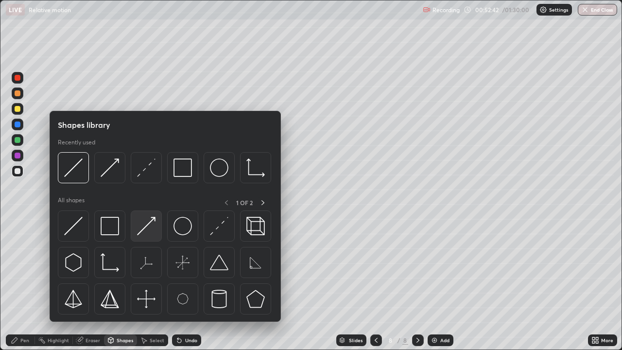
click at [152, 220] on img at bounding box center [146, 226] width 18 height 18
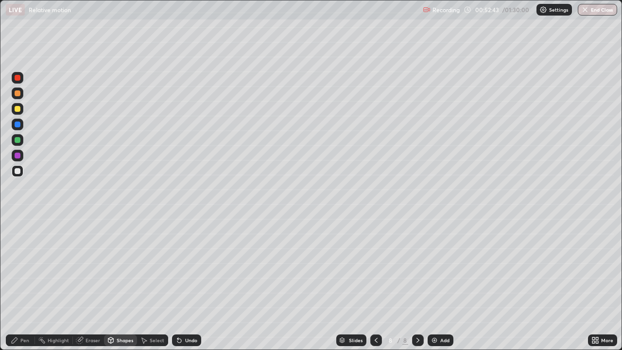
click at [18, 139] on div at bounding box center [18, 140] width 6 height 6
click at [16, 284] on div "Pen" at bounding box center [20, 340] width 29 height 12
click at [18, 172] on div at bounding box center [18, 171] width 6 height 6
click at [189, 284] on div "Undo" at bounding box center [186, 340] width 29 height 12
click at [189, 284] on div "Undo" at bounding box center [191, 340] width 12 height 5
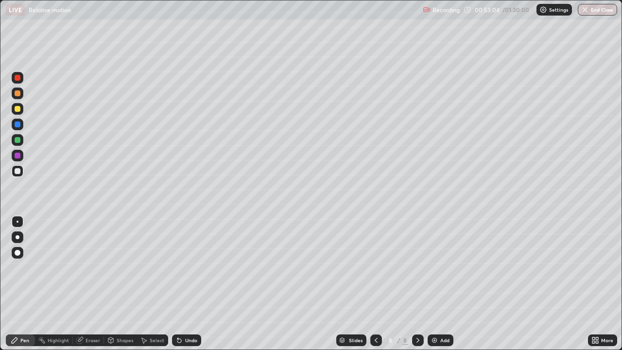
click at [189, 284] on div "Undo" at bounding box center [191, 340] width 12 height 5
click at [113, 284] on icon at bounding box center [110, 340] width 5 height 6
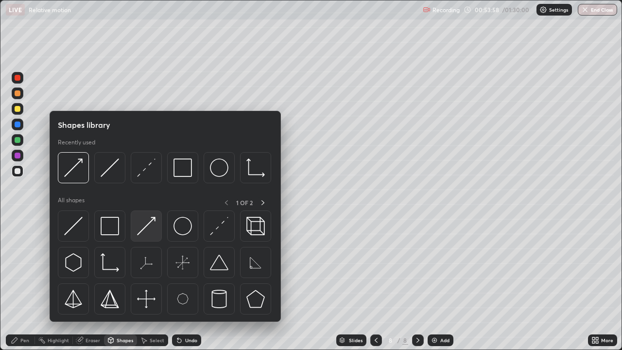
click at [148, 224] on img at bounding box center [146, 226] width 18 height 18
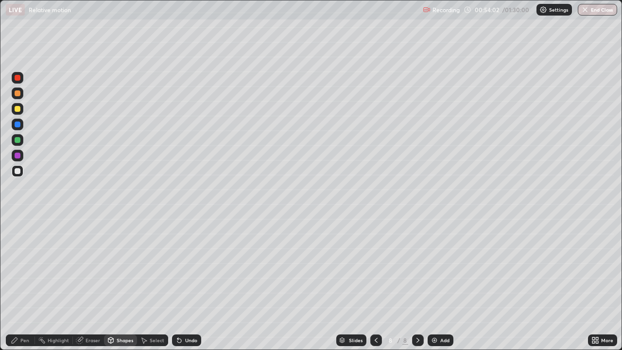
click at [134, 284] on div "Shapes" at bounding box center [120, 340] width 33 height 12
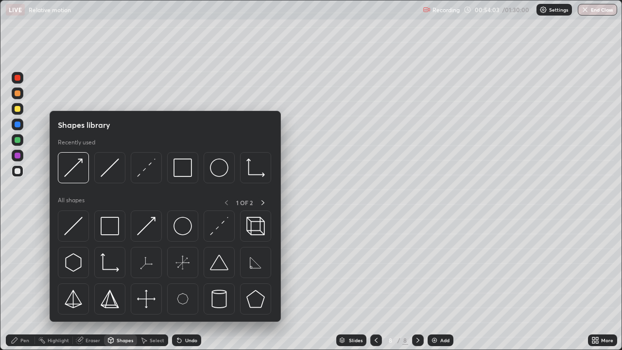
click at [128, 284] on div "Shapes" at bounding box center [120, 340] width 33 height 12
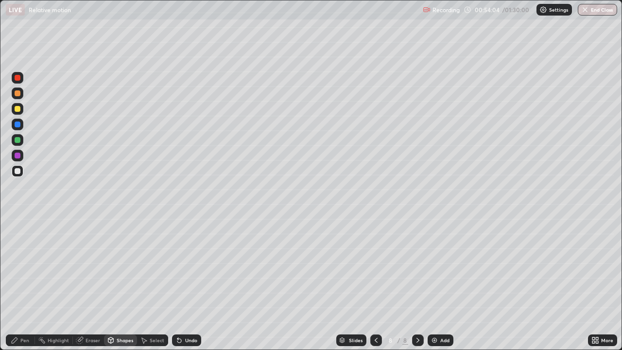
click at [126, 284] on div "Shapes" at bounding box center [120, 340] width 33 height 12
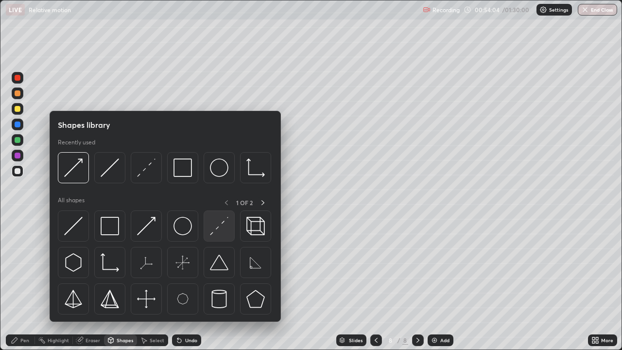
click at [217, 230] on img at bounding box center [219, 226] width 18 height 18
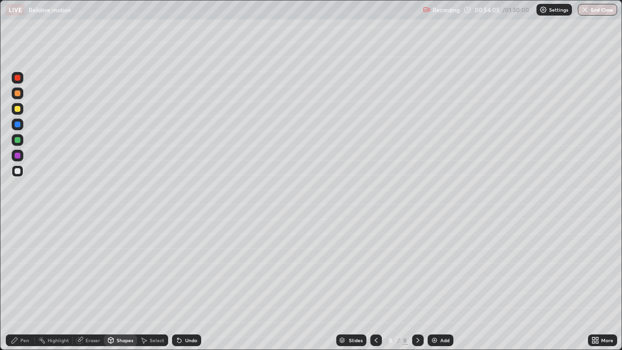
click at [20, 108] on div at bounding box center [18, 109] width 6 height 6
click at [21, 284] on div "Pen" at bounding box center [20, 340] width 29 height 12
click at [17, 153] on div at bounding box center [18, 156] width 6 height 6
click at [16, 139] on div at bounding box center [18, 140] width 6 height 6
click at [17, 94] on div at bounding box center [18, 93] width 6 height 6
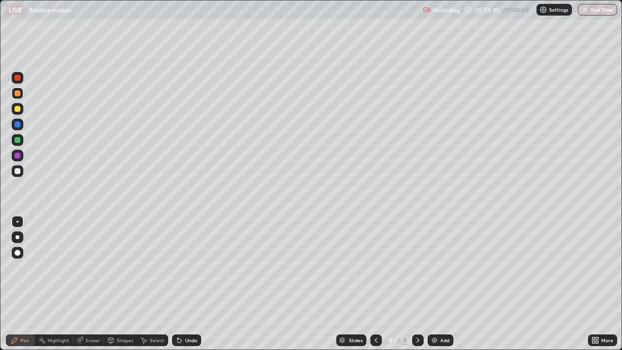
click at [190, 284] on div "Undo" at bounding box center [191, 340] width 12 height 5
click at [85, 284] on div "Eraser" at bounding box center [92, 340] width 15 height 5
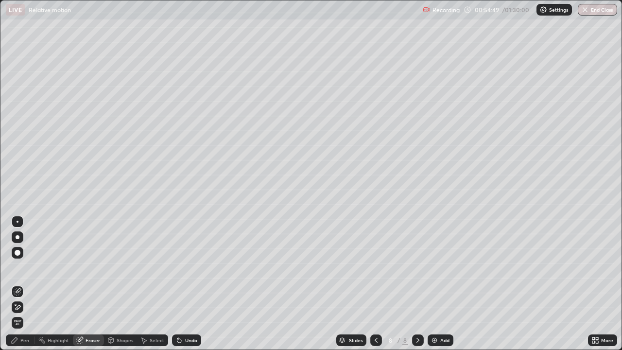
click at [29, 284] on div "Pen" at bounding box center [20, 340] width 29 height 12
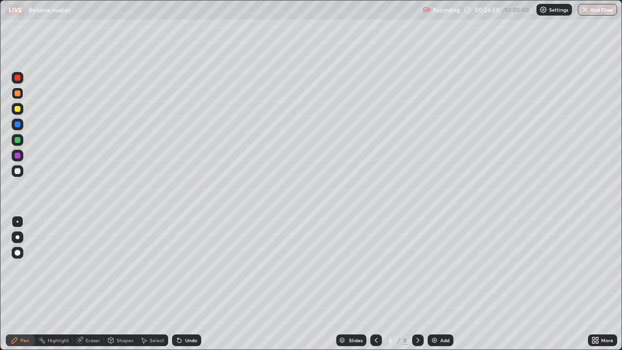
click at [15, 172] on div at bounding box center [18, 171] width 6 height 6
click at [121, 284] on div "Shapes" at bounding box center [125, 340] width 17 height 5
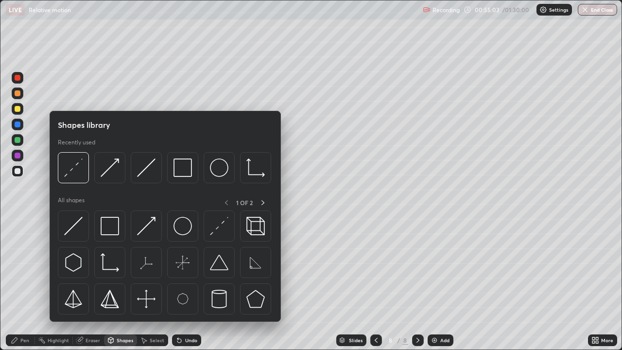
click at [121, 284] on div "Shapes" at bounding box center [120, 340] width 33 height 12
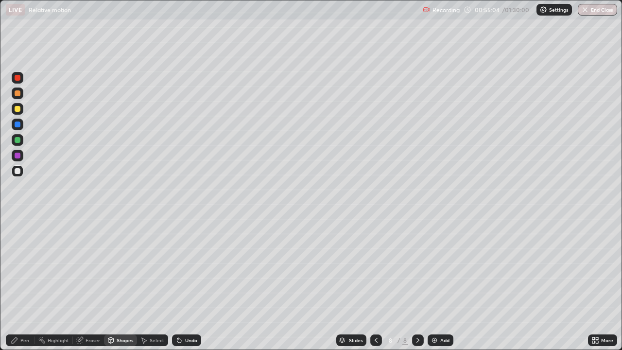
click at [120, 284] on div "Shapes" at bounding box center [120, 340] width 33 height 12
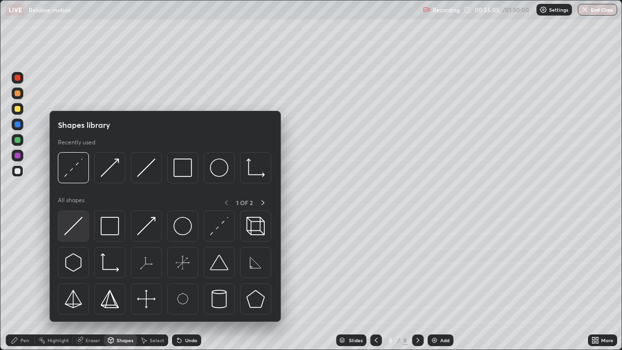
click at [84, 220] on div at bounding box center [73, 225] width 31 height 31
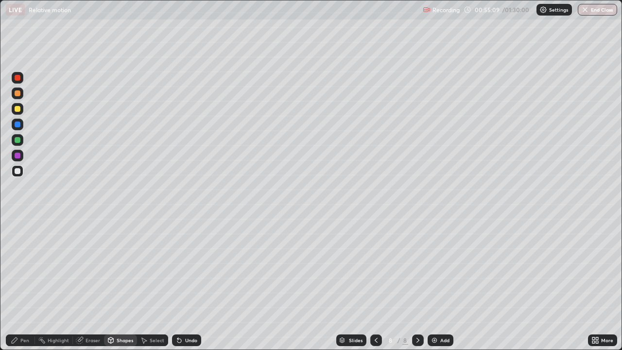
click at [123, 284] on div "Shapes" at bounding box center [125, 340] width 17 height 5
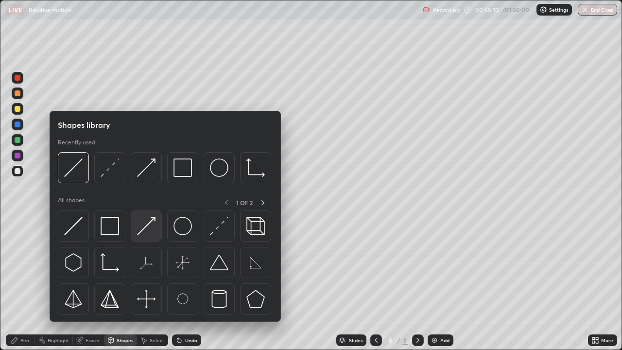
click at [154, 221] on img at bounding box center [146, 226] width 18 height 18
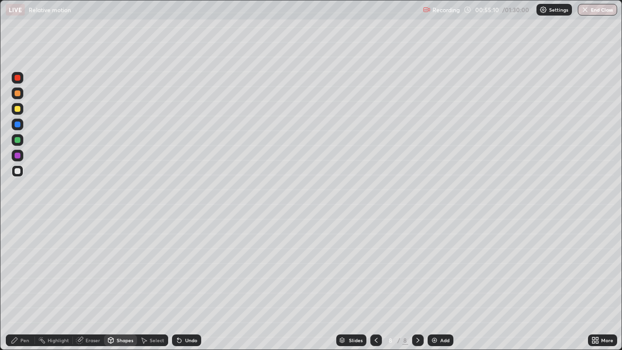
click at [17, 139] on div at bounding box center [18, 140] width 6 height 6
click at [21, 284] on div "Pen" at bounding box center [20, 340] width 29 height 12
click at [113, 284] on icon at bounding box center [110, 340] width 5 height 6
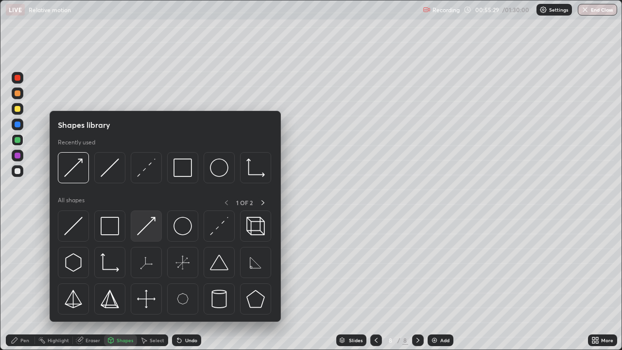
click at [151, 223] on img at bounding box center [146, 226] width 18 height 18
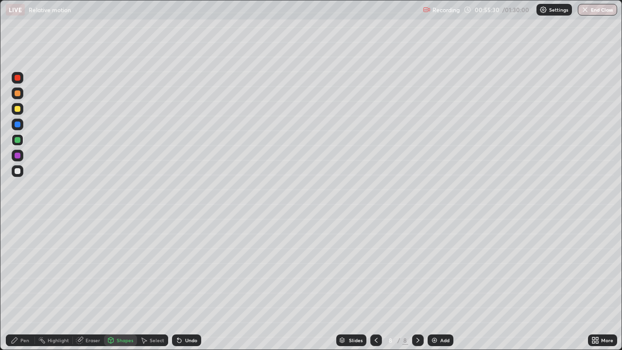
click at [18, 110] on div at bounding box center [18, 109] width 6 height 6
click at [26, 284] on div "Pen" at bounding box center [24, 340] width 9 height 5
click at [17, 171] on div at bounding box center [18, 171] width 6 height 6
click at [16, 94] on div at bounding box center [18, 93] width 6 height 6
click at [188, 284] on div "Undo" at bounding box center [191, 340] width 12 height 5
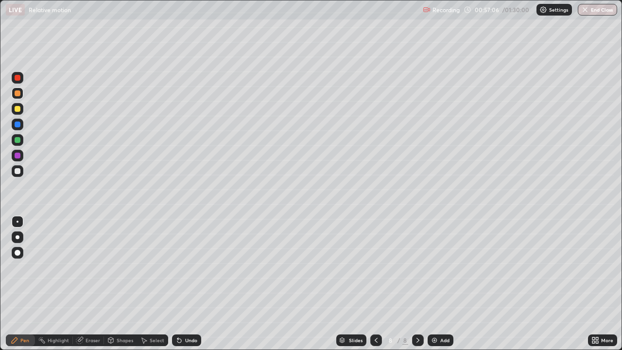
click at [188, 284] on div "Undo" at bounding box center [191, 340] width 12 height 5
click at [196, 284] on div "Undo" at bounding box center [186, 340] width 29 height 12
click at [189, 284] on div "Undo" at bounding box center [191, 340] width 12 height 5
click at [188, 284] on div "Undo" at bounding box center [191, 340] width 12 height 5
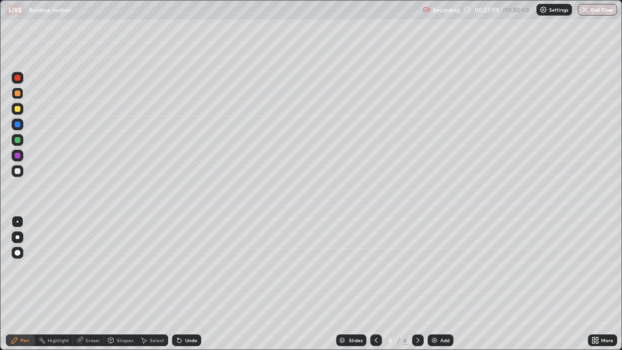
click at [187, 284] on div "Undo" at bounding box center [191, 340] width 12 height 5
click at [188, 284] on div "Undo" at bounding box center [191, 340] width 12 height 5
click at [187, 284] on div "Undo" at bounding box center [191, 340] width 12 height 5
click at [118, 284] on div "Shapes" at bounding box center [125, 340] width 17 height 5
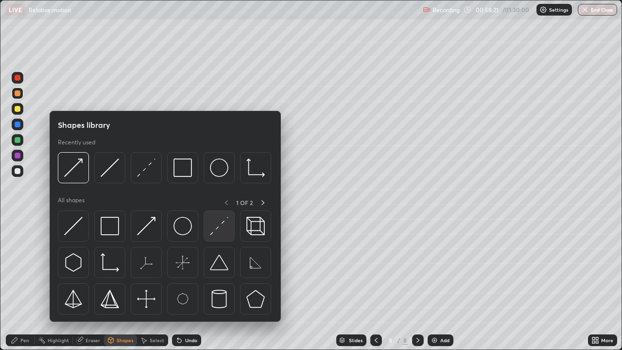
click at [216, 229] on img at bounding box center [219, 226] width 18 height 18
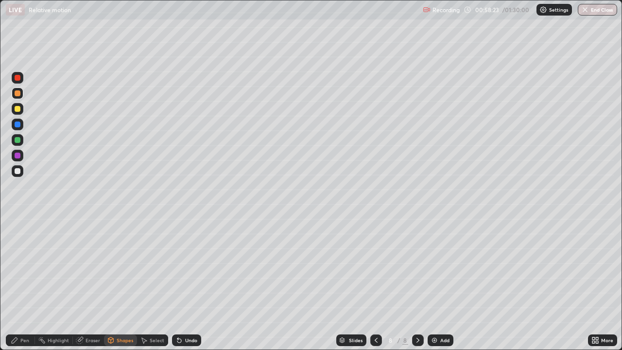
click at [18, 137] on div at bounding box center [18, 140] width 6 height 6
click at [119, 284] on div "Shapes" at bounding box center [125, 340] width 17 height 5
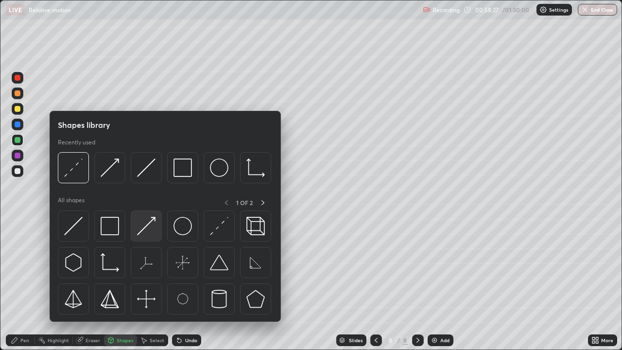
click at [149, 225] on img at bounding box center [146, 226] width 18 height 18
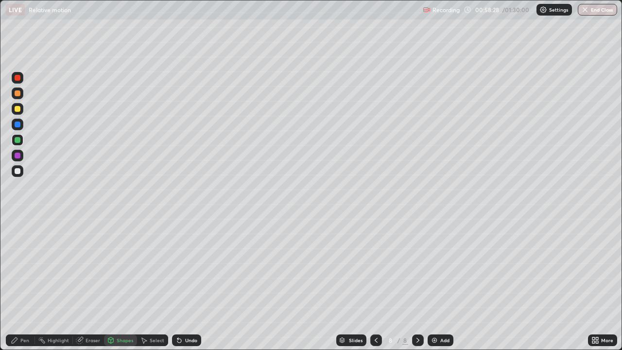
click at [17, 170] on div at bounding box center [18, 171] width 6 height 6
click at [115, 284] on div "Shapes" at bounding box center [120, 340] width 33 height 12
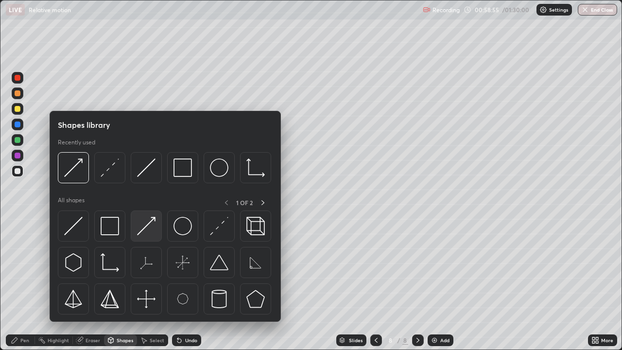
click at [150, 224] on img at bounding box center [146, 226] width 18 height 18
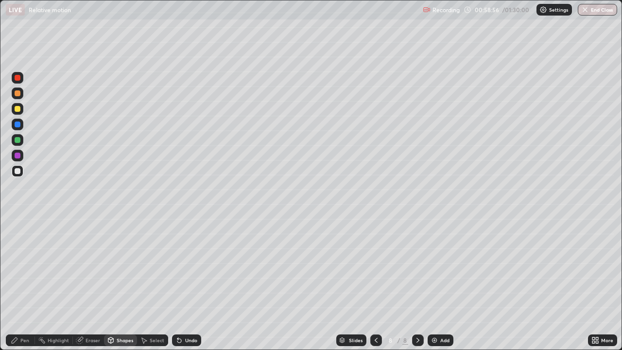
click at [19, 139] on div at bounding box center [18, 140] width 6 height 6
click at [17, 284] on icon at bounding box center [15, 340] width 8 height 8
click at [19, 171] on div at bounding box center [18, 171] width 6 height 6
click at [185, 284] on div "Undo" at bounding box center [191, 340] width 12 height 5
click at [187, 284] on div "Undo" at bounding box center [191, 340] width 12 height 5
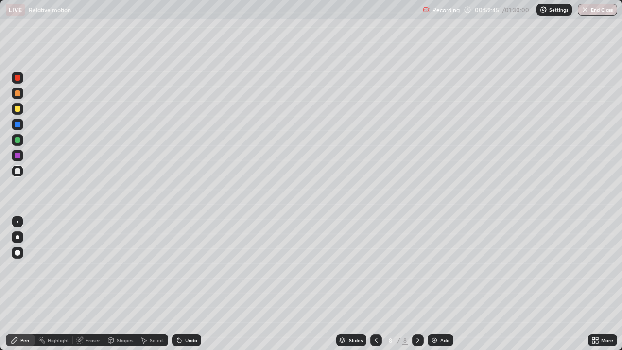
click at [17, 94] on div at bounding box center [18, 93] width 6 height 6
click at [431, 284] on img at bounding box center [434, 340] width 8 height 8
click at [374, 284] on icon at bounding box center [376, 340] width 8 height 8
click at [16, 139] on div at bounding box center [18, 140] width 6 height 6
click at [16, 94] on div at bounding box center [18, 93] width 6 height 6
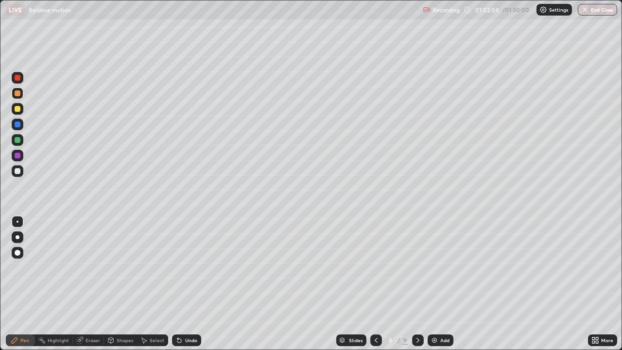
click at [24, 284] on div "Pen" at bounding box center [24, 340] width 9 height 5
click at [186, 284] on div "Undo" at bounding box center [191, 340] width 12 height 5
click at [188, 284] on div "Undo" at bounding box center [191, 340] width 12 height 5
click at [187, 284] on div "Undo" at bounding box center [191, 340] width 12 height 5
click at [187, 284] on div "Undo" at bounding box center [186, 340] width 29 height 12
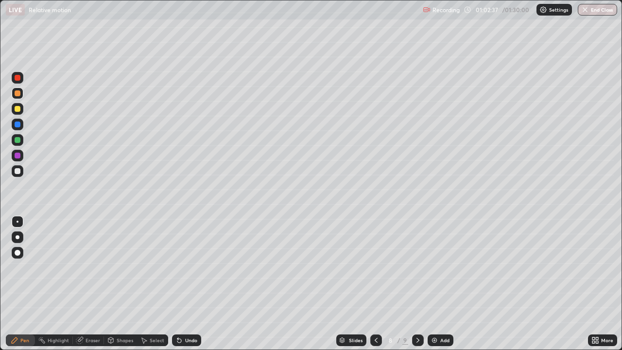
click at [187, 284] on div "Undo" at bounding box center [186, 340] width 29 height 12
click at [188, 284] on div "Undo" at bounding box center [191, 340] width 12 height 5
click at [186, 284] on div "Undo" at bounding box center [191, 340] width 12 height 5
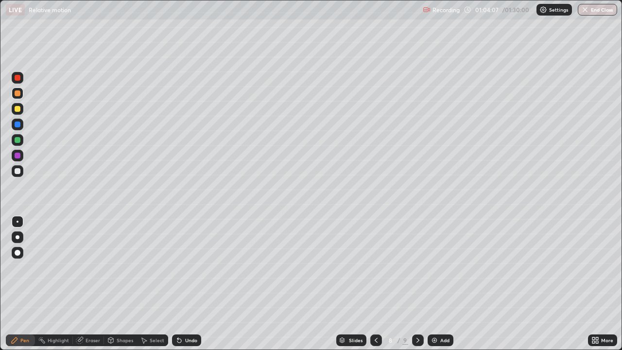
click at [413, 284] on div at bounding box center [418, 340] width 12 height 12
click at [17, 111] on div at bounding box center [18, 109] width 6 height 6
click at [121, 284] on div "Shapes" at bounding box center [125, 340] width 17 height 5
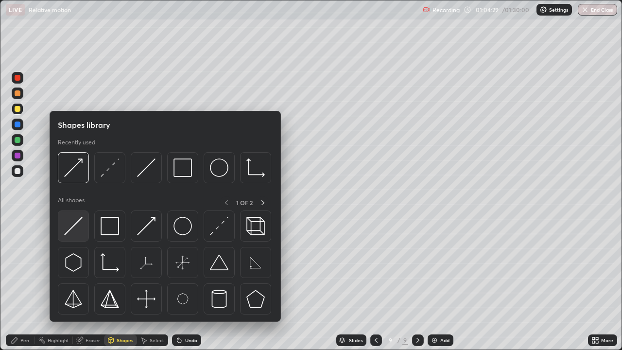
click at [79, 228] on img at bounding box center [73, 226] width 18 height 18
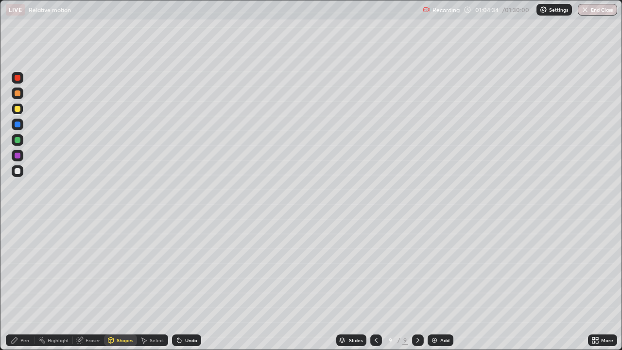
click at [19, 172] on div at bounding box center [18, 171] width 6 height 6
click at [28, 284] on div "Pen" at bounding box center [20, 340] width 29 height 12
click at [117, 284] on div "Shapes" at bounding box center [125, 340] width 17 height 5
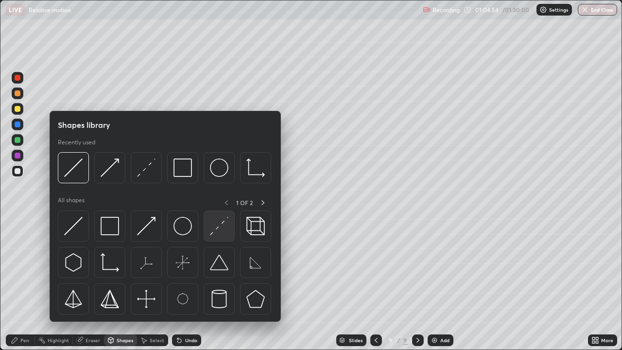
click at [215, 230] on img at bounding box center [219, 226] width 18 height 18
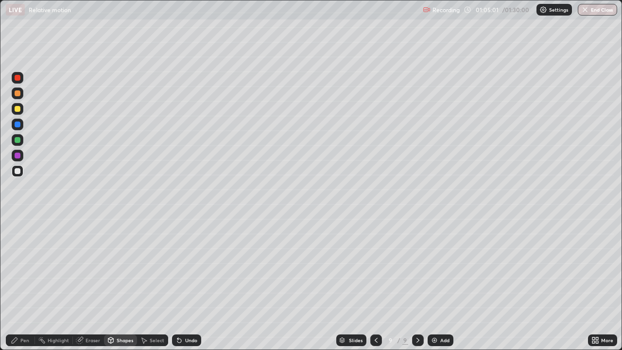
click at [125, 284] on div "Shapes" at bounding box center [125, 340] width 17 height 5
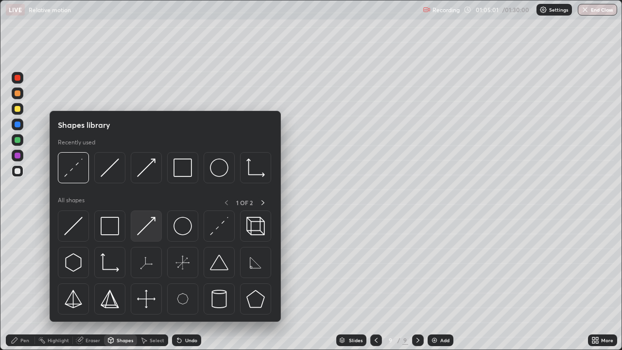
click at [150, 223] on img at bounding box center [146, 226] width 18 height 18
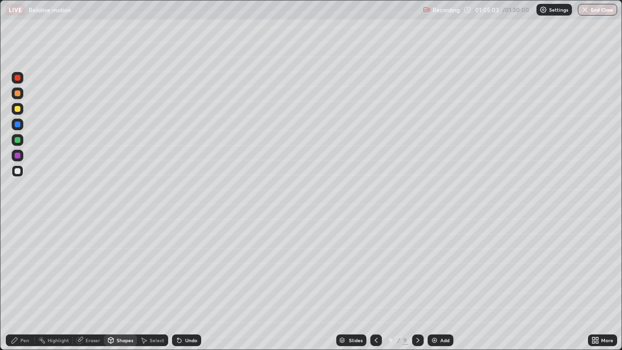
click at [17, 139] on div at bounding box center [18, 140] width 6 height 6
click at [20, 93] on div at bounding box center [18, 93] width 6 height 6
click at [26, 284] on div "Pen" at bounding box center [20, 340] width 29 height 12
click at [182, 284] on div "Undo" at bounding box center [186, 340] width 29 height 12
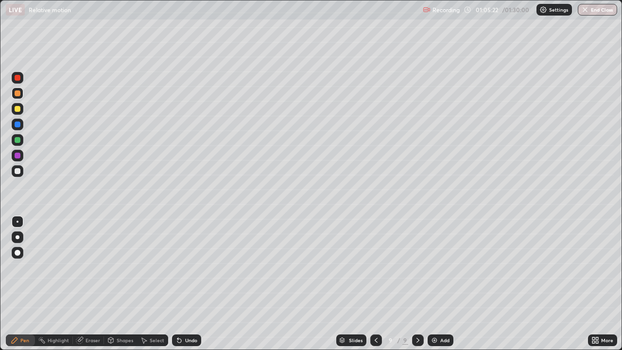
click at [185, 284] on div "Undo" at bounding box center [191, 340] width 12 height 5
click at [115, 284] on div "Shapes" at bounding box center [120, 340] width 33 height 12
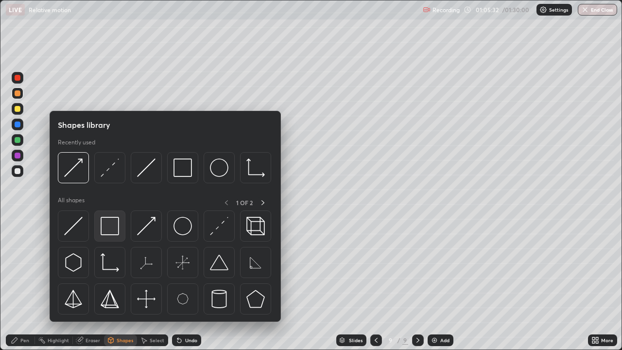
click at [117, 223] on img at bounding box center [110, 226] width 18 height 18
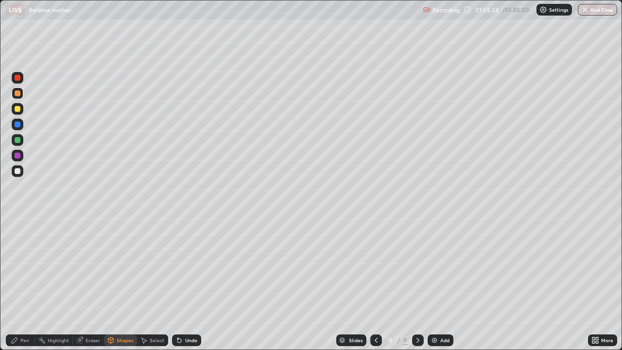
click at [16, 141] on div at bounding box center [18, 140] width 6 height 6
click at [17, 284] on icon at bounding box center [15, 340] width 8 height 8
click at [17, 109] on div at bounding box center [18, 109] width 6 height 6
click at [25, 284] on div "Pen" at bounding box center [24, 340] width 9 height 5
click at [188, 284] on div "Undo" at bounding box center [191, 340] width 12 height 5
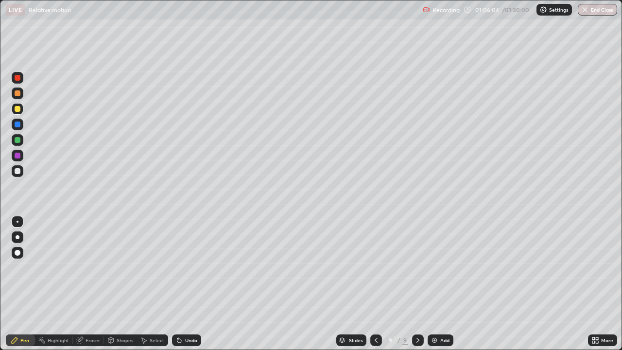
click at [187, 284] on div "Undo" at bounding box center [191, 340] width 12 height 5
click at [16, 94] on div at bounding box center [18, 93] width 6 height 6
click at [19, 108] on div at bounding box center [18, 109] width 6 height 6
click at [121, 284] on div "Shapes" at bounding box center [120, 340] width 33 height 12
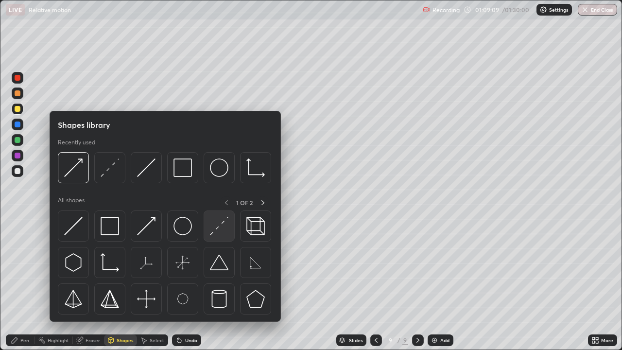
click at [219, 230] on img at bounding box center [219, 226] width 18 height 18
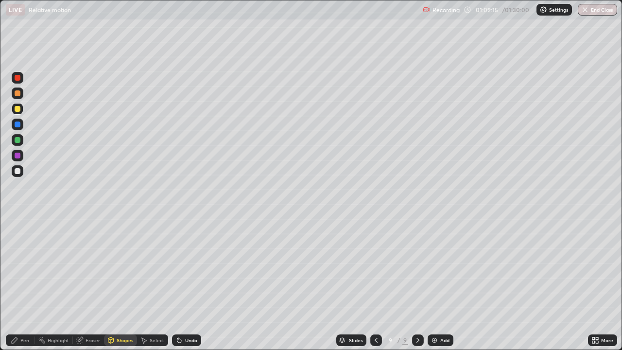
click at [21, 284] on div "Pen" at bounding box center [24, 340] width 9 height 5
click at [22, 171] on div at bounding box center [18, 171] width 12 height 12
click at [15, 141] on div at bounding box center [18, 140] width 6 height 6
click at [436, 284] on img at bounding box center [434, 340] width 8 height 8
click at [18, 93] on div at bounding box center [18, 93] width 6 height 6
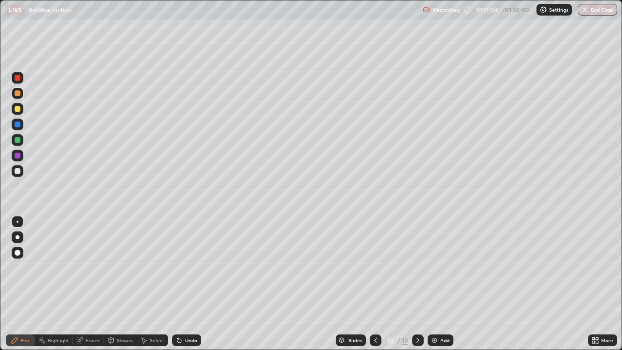
click at [187, 284] on div "Undo" at bounding box center [186, 340] width 29 height 12
click at [183, 284] on div "Undo" at bounding box center [186, 340] width 29 height 12
click at [116, 284] on div "Shapes" at bounding box center [120, 340] width 33 height 12
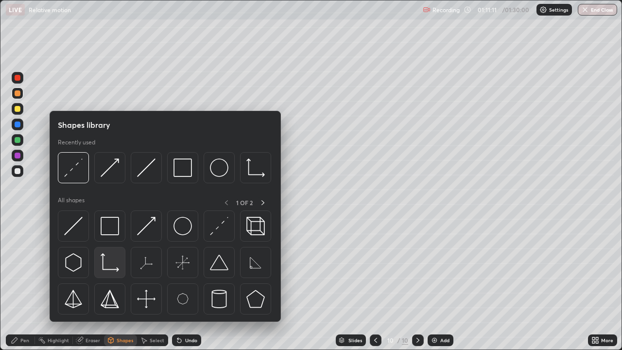
click at [116, 269] on img at bounding box center [110, 262] width 18 height 18
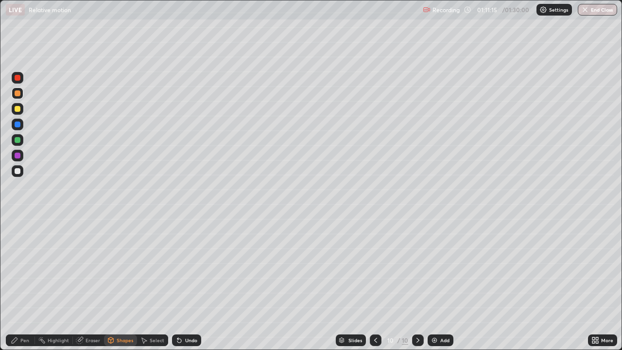
click at [117, 284] on div "Shapes" at bounding box center [125, 340] width 17 height 5
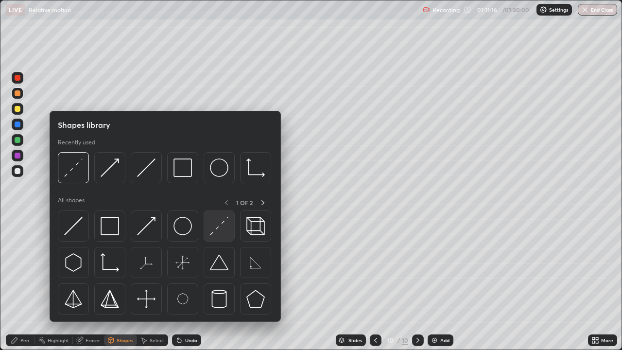
click at [212, 232] on img at bounding box center [219, 226] width 18 height 18
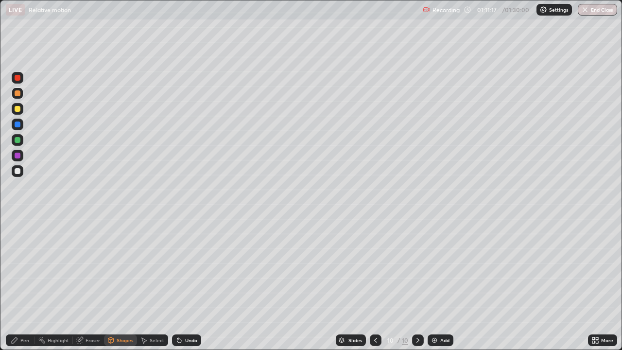
click at [119, 284] on div "Shapes" at bounding box center [120, 340] width 33 height 12
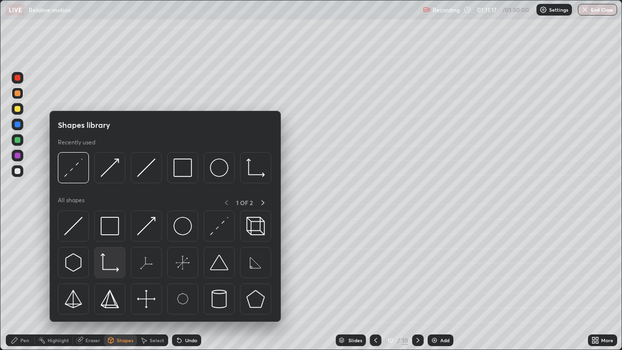
click at [109, 261] on img at bounding box center [110, 262] width 18 height 18
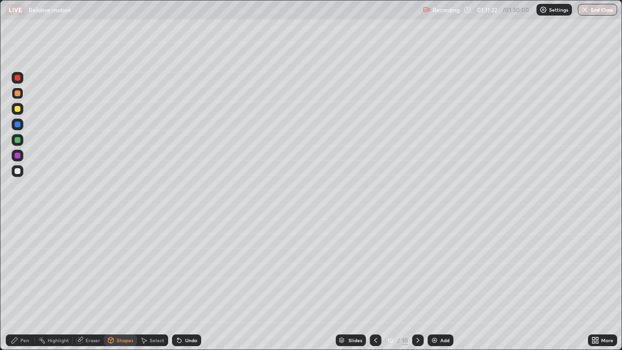
click at [119, 284] on div "Shapes" at bounding box center [125, 340] width 17 height 5
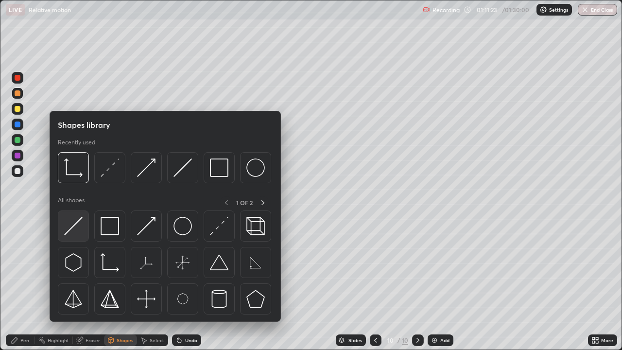
click at [78, 219] on img at bounding box center [73, 226] width 18 height 18
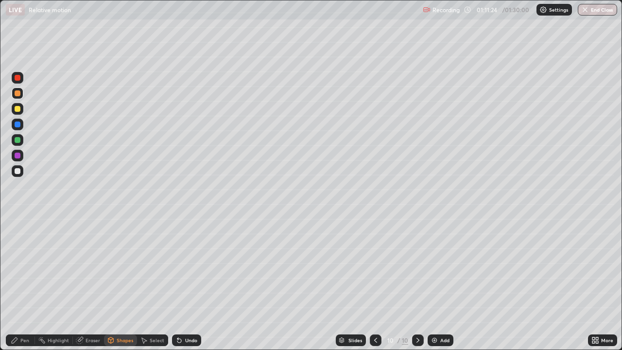
click at [118, 284] on div "Shapes" at bounding box center [125, 340] width 17 height 5
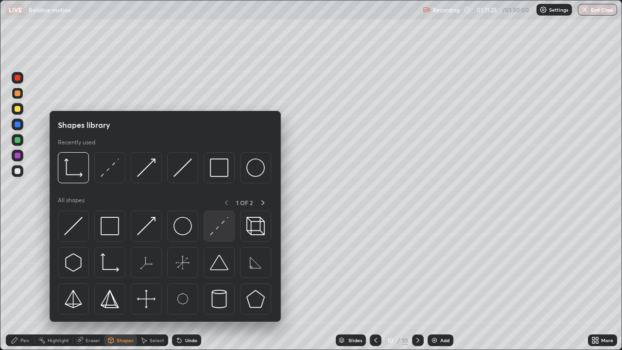
click at [222, 224] on img at bounding box center [219, 226] width 18 height 18
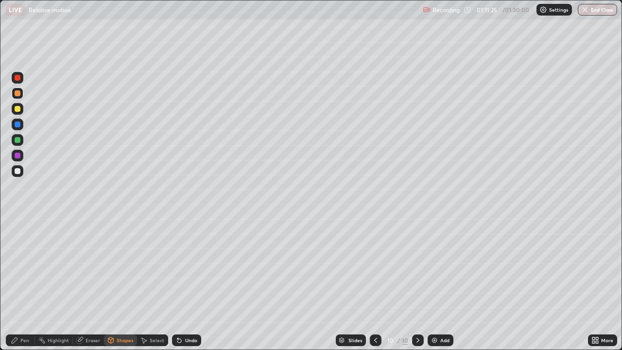
click at [18, 110] on div at bounding box center [18, 109] width 6 height 6
click at [17, 94] on div at bounding box center [18, 93] width 6 height 6
click at [17, 139] on div at bounding box center [18, 140] width 6 height 6
click at [25, 284] on div "Pen" at bounding box center [24, 340] width 9 height 5
click at [119, 284] on div "Shapes" at bounding box center [125, 340] width 17 height 5
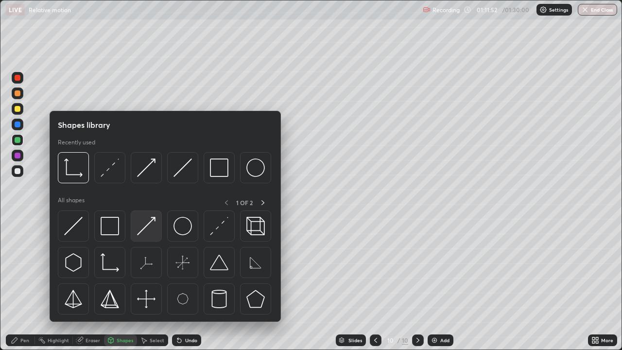
click at [152, 229] on img at bounding box center [146, 226] width 18 height 18
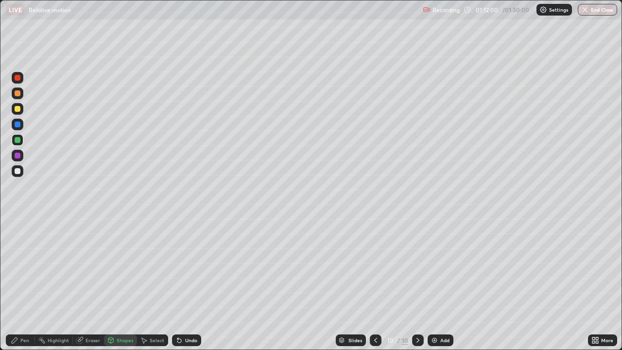
click at [18, 170] on div at bounding box center [18, 171] width 6 height 6
click at [20, 284] on div "Pen" at bounding box center [24, 340] width 9 height 5
click at [188, 284] on div "Undo" at bounding box center [191, 340] width 12 height 5
click at [195, 284] on div "Undo" at bounding box center [191, 340] width 12 height 5
click at [111, 284] on icon at bounding box center [110, 340] width 5 height 6
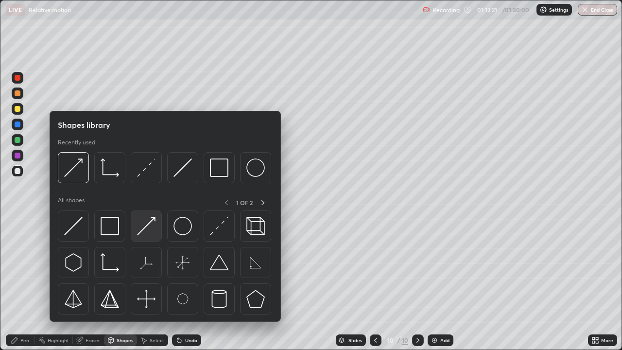
click at [145, 229] on img at bounding box center [146, 226] width 18 height 18
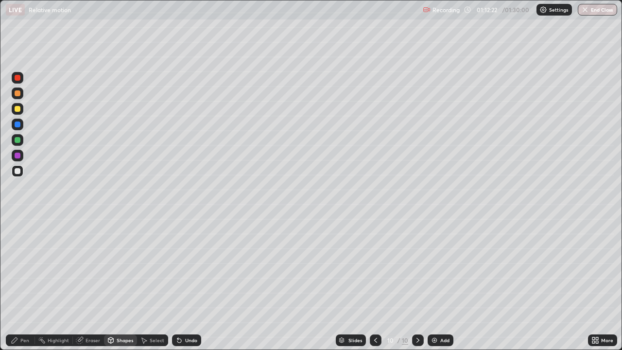
click at [20, 140] on div at bounding box center [18, 140] width 6 height 6
click at [17, 110] on div at bounding box center [18, 109] width 6 height 6
click at [17, 96] on div at bounding box center [18, 93] width 6 height 6
click at [14, 284] on icon at bounding box center [15, 340] width 8 height 8
click at [19, 171] on div at bounding box center [18, 171] width 6 height 6
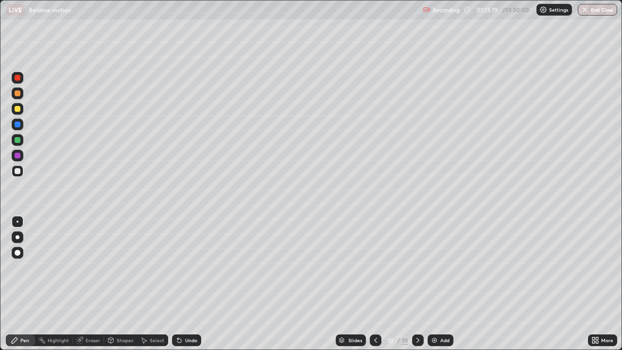
click at [117, 284] on div "Shapes" at bounding box center [125, 340] width 17 height 5
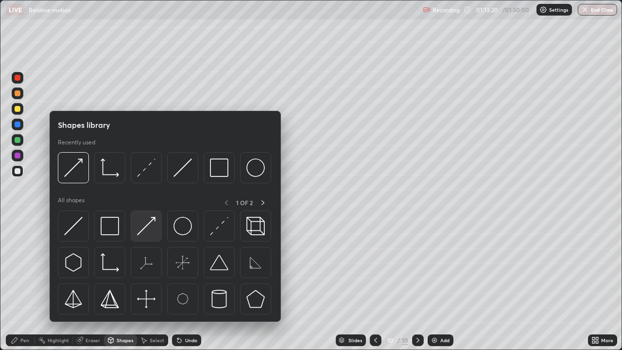
click at [154, 218] on img at bounding box center [146, 226] width 18 height 18
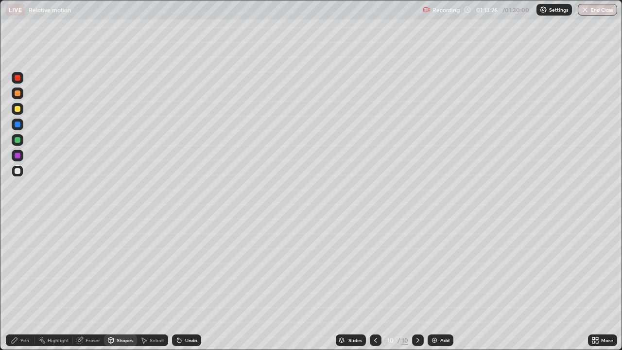
click at [20, 284] on div "Pen" at bounding box center [24, 340] width 9 height 5
click at [17, 171] on div at bounding box center [18, 171] width 6 height 6
click at [187, 284] on div "Undo" at bounding box center [191, 340] width 12 height 5
click at [188, 284] on div "Undo" at bounding box center [191, 340] width 12 height 5
click at [186, 284] on div "Undo" at bounding box center [191, 340] width 12 height 5
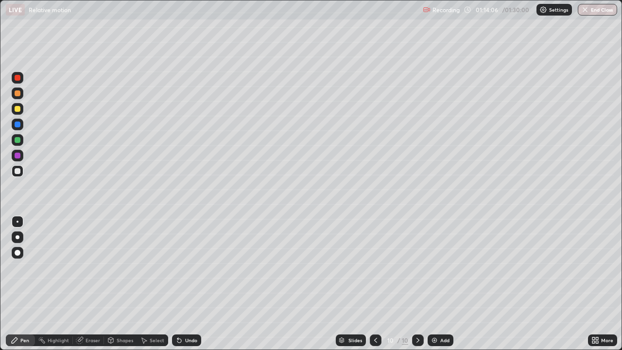
click at [187, 284] on div "Undo" at bounding box center [191, 340] width 12 height 5
click at [83, 284] on icon at bounding box center [80, 340] width 8 height 8
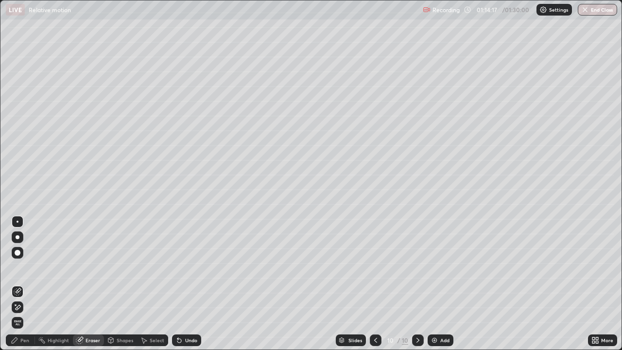
click at [23, 284] on div "Pen" at bounding box center [24, 340] width 9 height 5
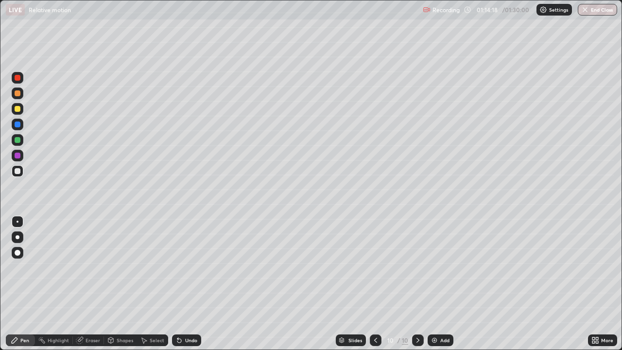
click at [18, 95] on div at bounding box center [18, 93] width 6 height 6
click at [185, 284] on div "Undo" at bounding box center [191, 340] width 12 height 5
click at [180, 284] on div "Undo" at bounding box center [186, 340] width 29 height 12
click at [125, 284] on div "Shapes" at bounding box center [125, 340] width 17 height 5
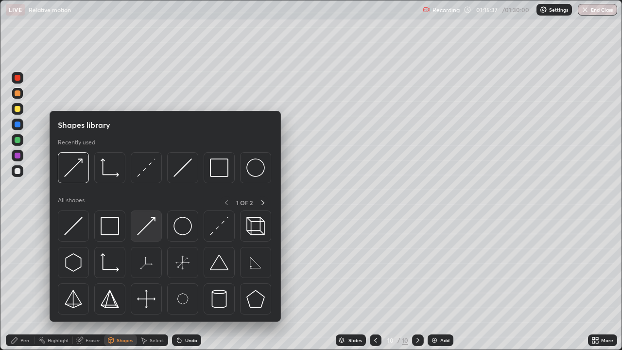
click at [147, 226] on img at bounding box center [146, 226] width 18 height 18
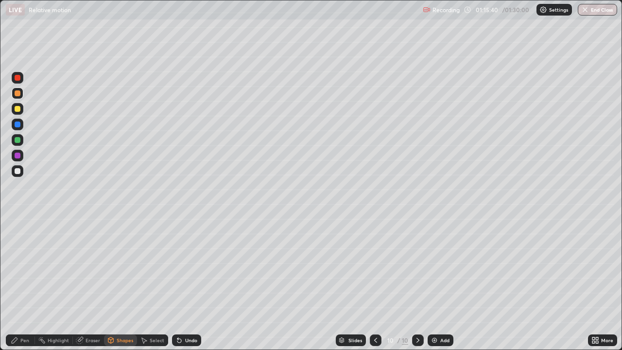
click at [17, 284] on icon at bounding box center [15, 340] width 8 height 8
click at [18, 175] on div at bounding box center [18, 171] width 12 height 12
click at [118, 284] on div "Shapes" at bounding box center [125, 340] width 17 height 5
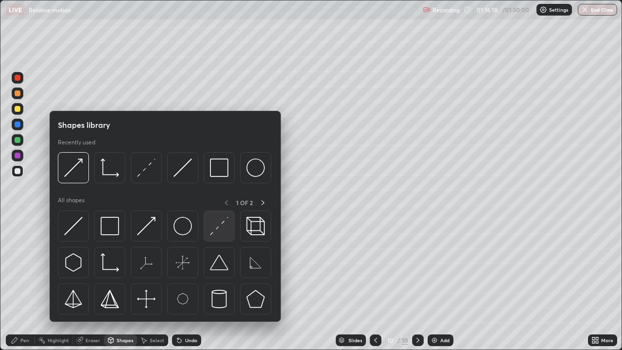
click at [212, 226] on img at bounding box center [219, 226] width 18 height 18
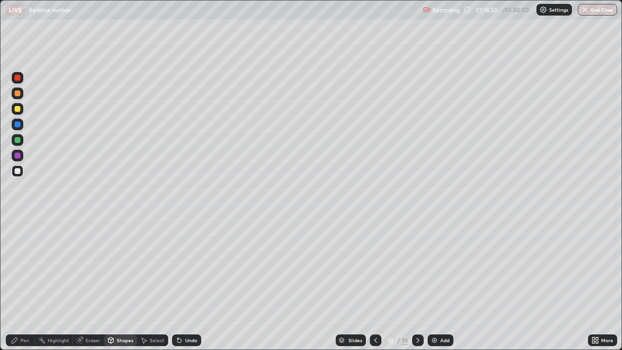
click at [132, 284] on div "Shapes" at bounding box center [125, 340] width 17 height 5
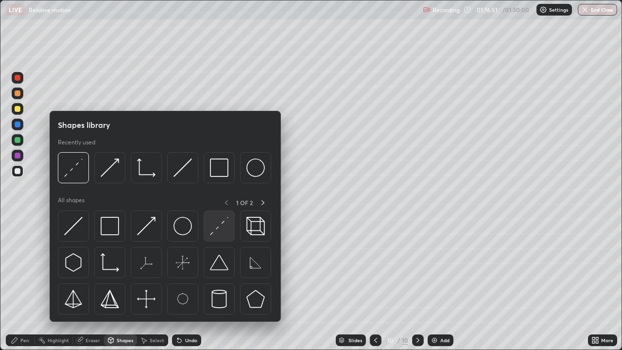
click at [219, 224] on img at bounding box center [219, 226] width 18 height 18
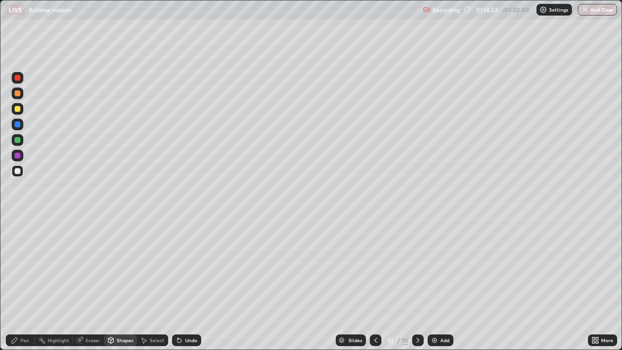
click at [104, 284] on div "Shapes" at bounding box center [120, 340] width 33 height 12
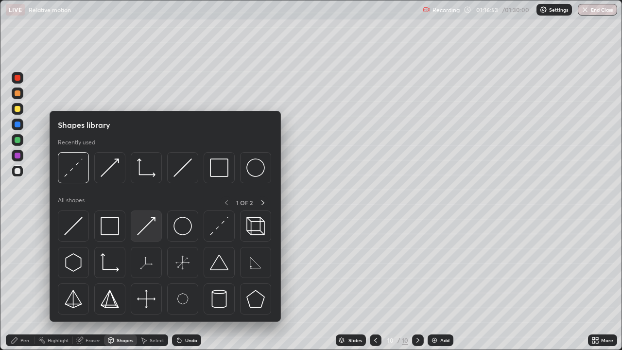
click at [149, 214] on div at bounding box center [146, 225] width 31 height 31
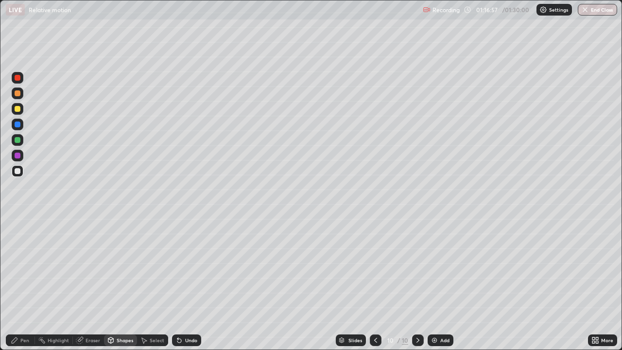
click at [21, 284] on div "Pen" at bounding box center [24, 340] width 9 height 5
click at [16, 172] on div at bounding box center [18, 171] width 6 height 6
click at [188, 284] on div "Undo" at bounding box center [191, 340] width 12 height 5
click at [194, 284] on div "Undo" at bounding box center [191, 340] width 12 height 5
click at [183, 284] on div "Undo" at bounding box center [186, 340] width 29 height 12
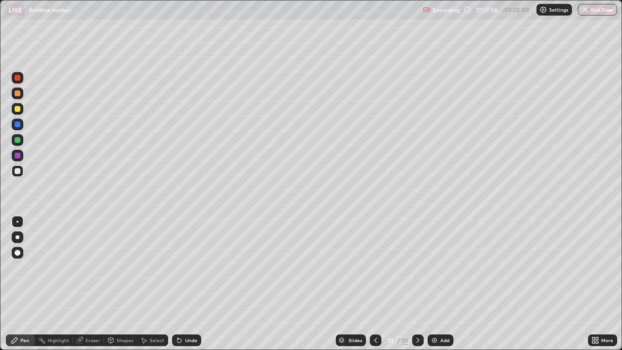
click at [185, 284] on div "Undo" at bounding box center [191, 340] width 12 height 5
click at [186, 284] on div "Undo" at bounding box center [191, 340] width 12 height 5
click at [188, 284] on div "Undo" at bounding box center [191, 340] width 12 height 5
click at [186, 284] on div "Undo" at bounding box center [191, 340] width 12 height 5
click at [187, 284] on div "Undo" at bounding box center [191, 340] width 12 height 5
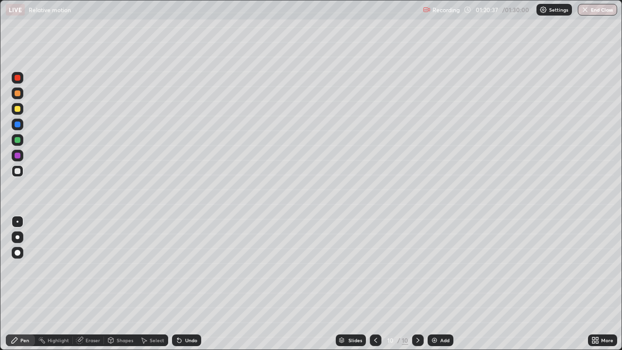
click at [21, 139] on div at bounding box center [18, 140] width 12 height 12
click at [188, 284] on div "Undo" at bounding box center [191, 340] width 12 height 5
click at [596, 13] on button "End Class" at bounding box center [597, 10] width 39 height 12
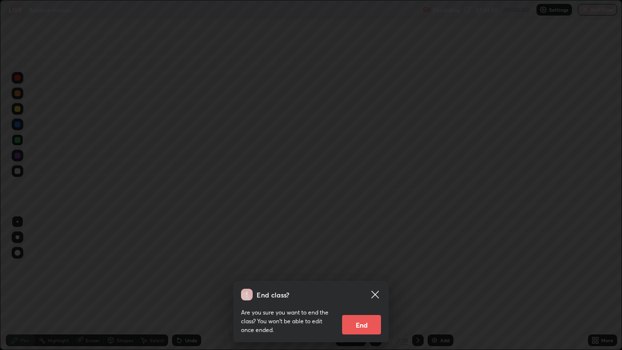
click at [366, 284] on button "End" at bounding box center [361, 324] width 39 height 19
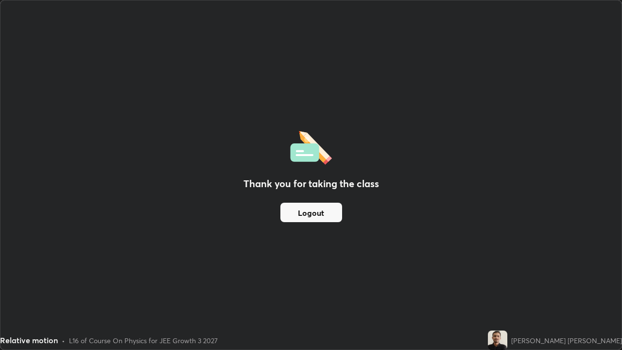
click at [307, 214] on button "Logout" at bounding box center [311, 212] width 62 height 19
